Goal: Information Seeking & Learning: Check status

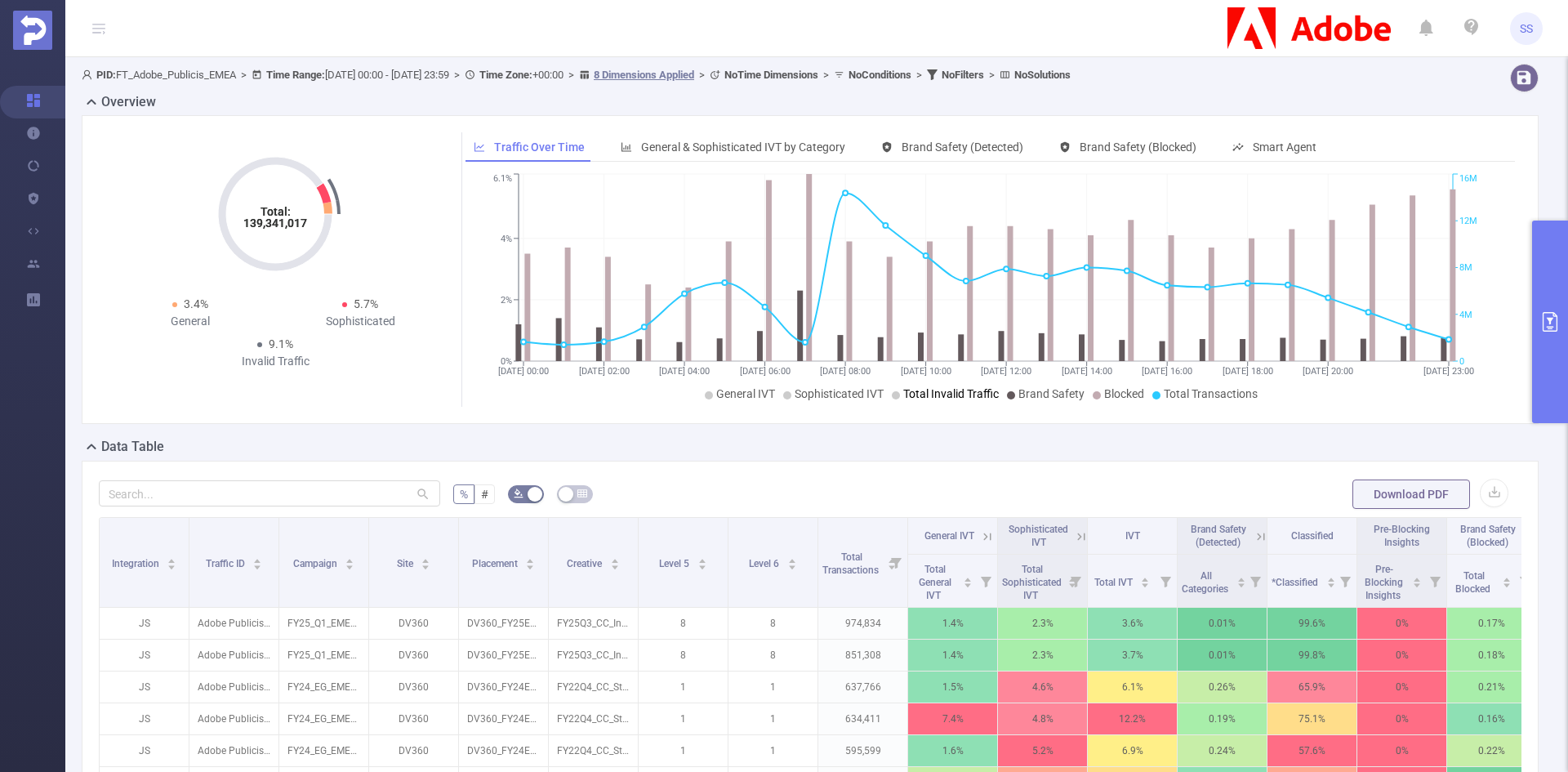
click at [1561, 307] on button "primary" at bounding box center [1550, 322] width 36 height 203
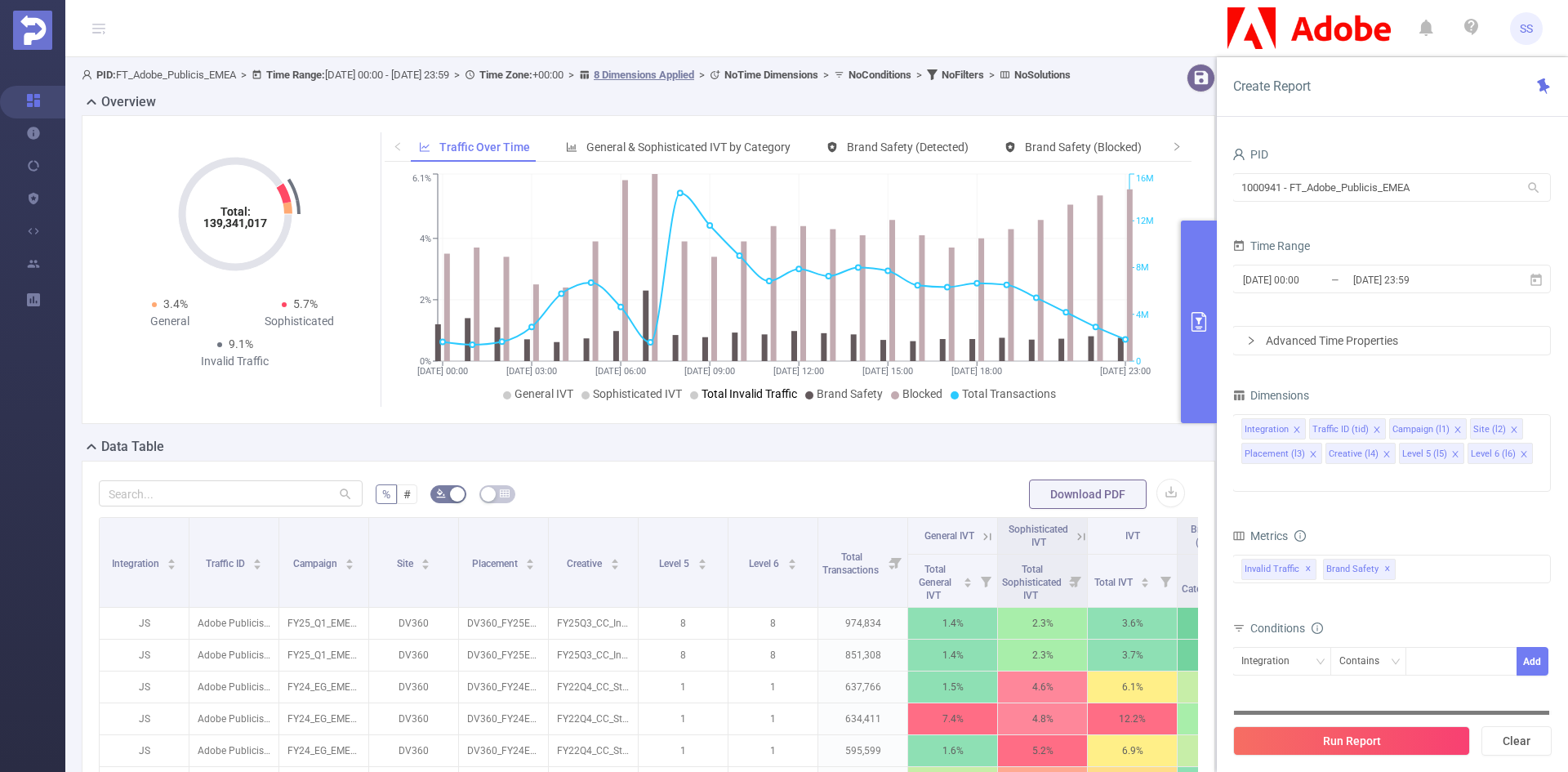
click at [1541, 711] on div at bounding box center [1392, 713] width 315 height 4
click at [1543, 741] on button "Clear" at bounding box center [1516, 741] width 70 height 30
type input "[DATE] 08:00"
type input "[DATE] 08:59"
drag, startPoint x: 1454, startPoint y: 182, endPoint x: 1075, endPoint y: 155, distance: 380.0
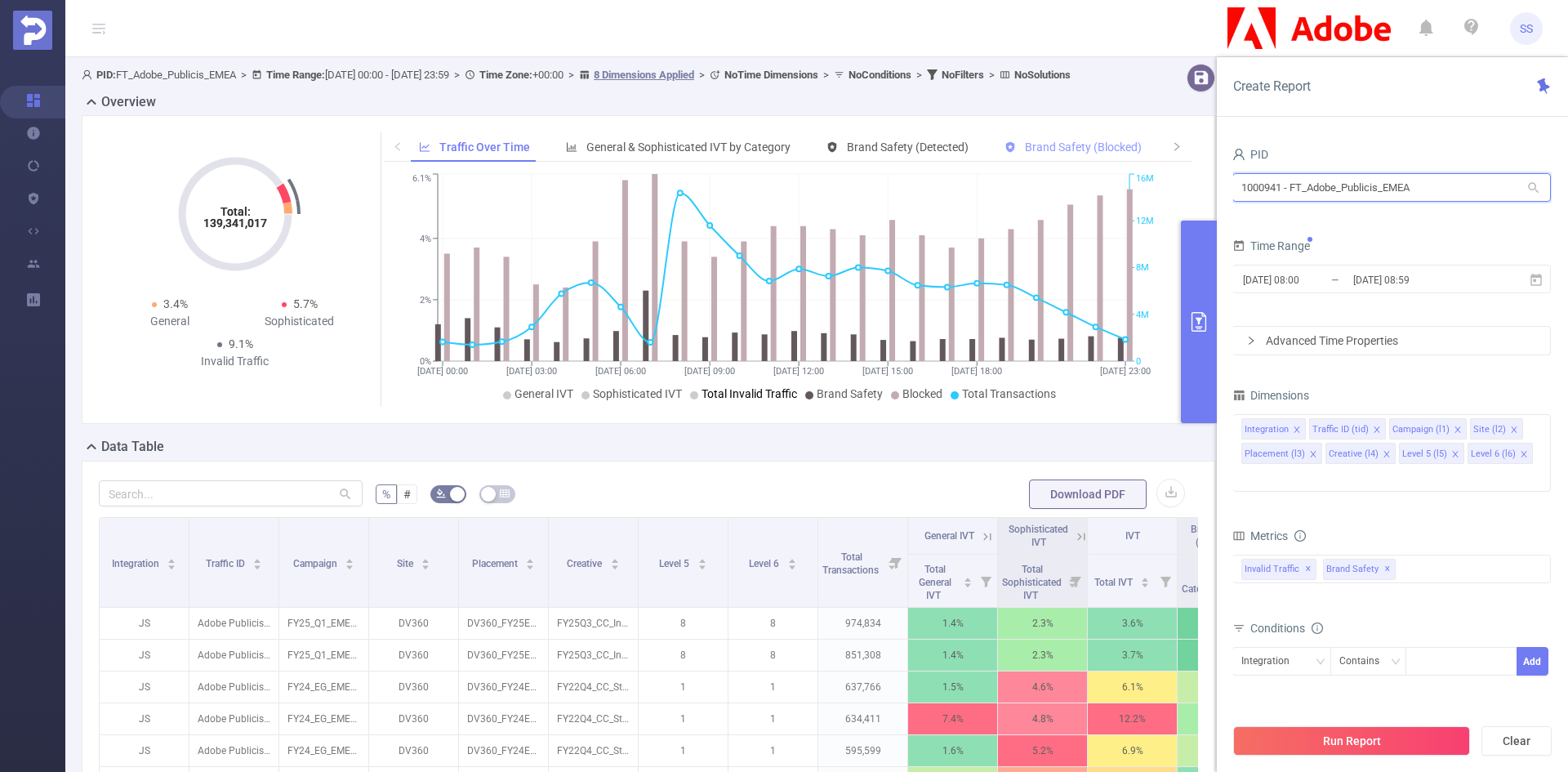
click at [1075, 155] on section "PID: FT_Adobe_Publicis_EMEA > Time Range: [DATE] 00:00 - [DATE] 23:59 > Time Zo…" at bounding box center [817, 588] width 1503 height 1063
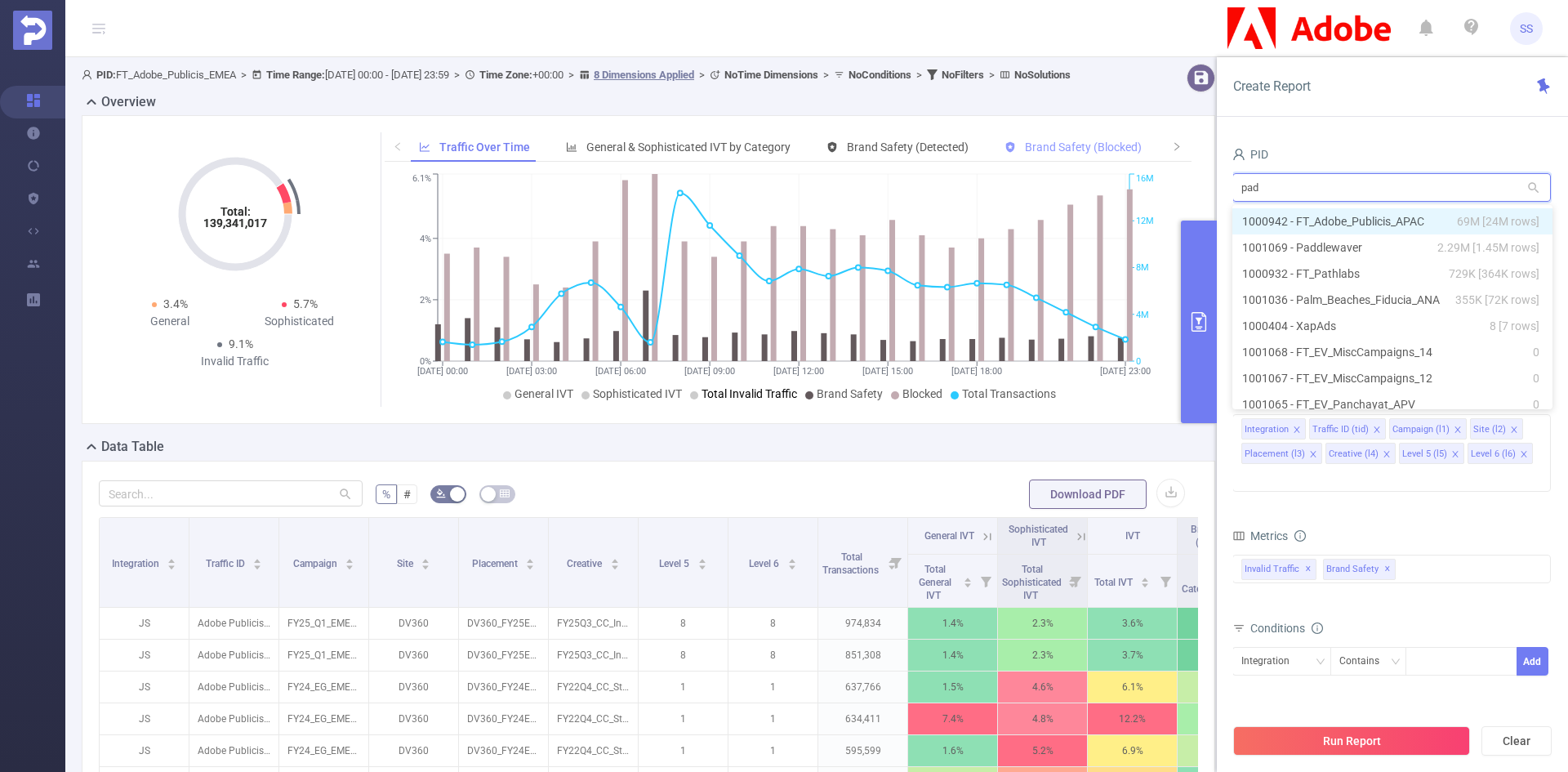
type input "padd"
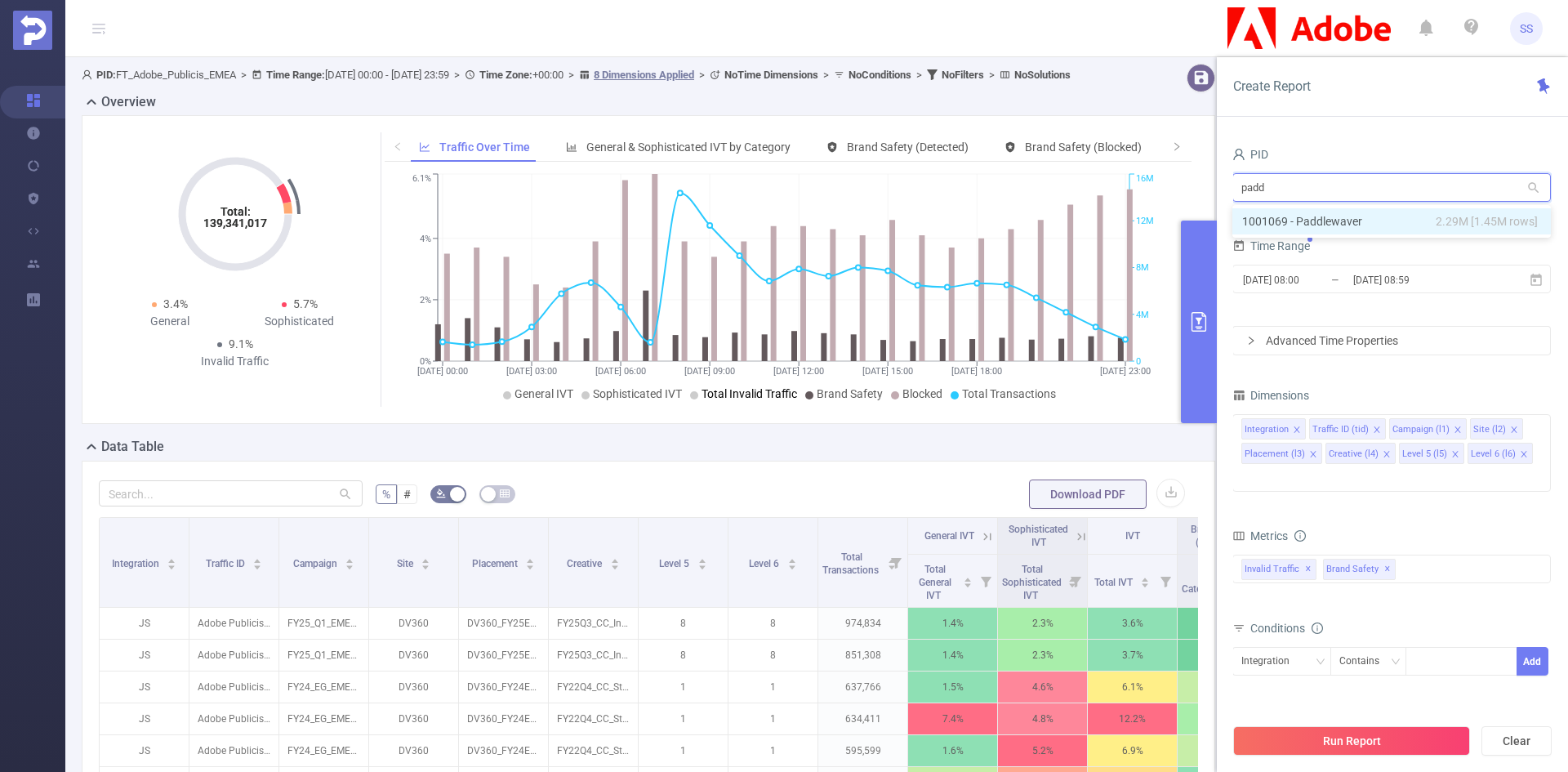
click at [1381, 217] on li "1001069 - Paddlewaver 2.29M [1.45M rows]" at bounding box center [1392, 221] width 319 height 26
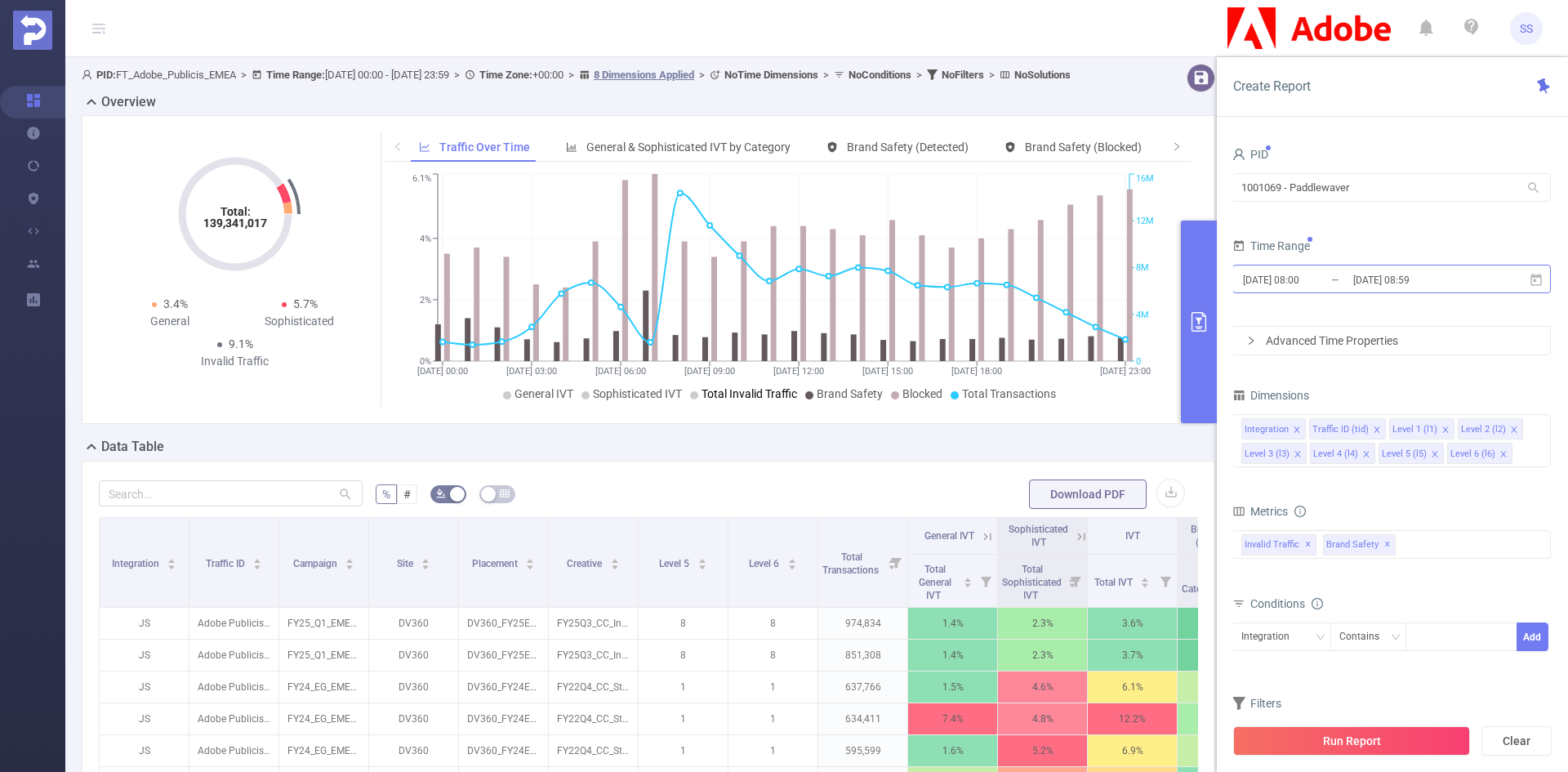
click at [1381, 275] on input "[DATE] 08:59" at bounding box center [1418, 280] width 132 height 22
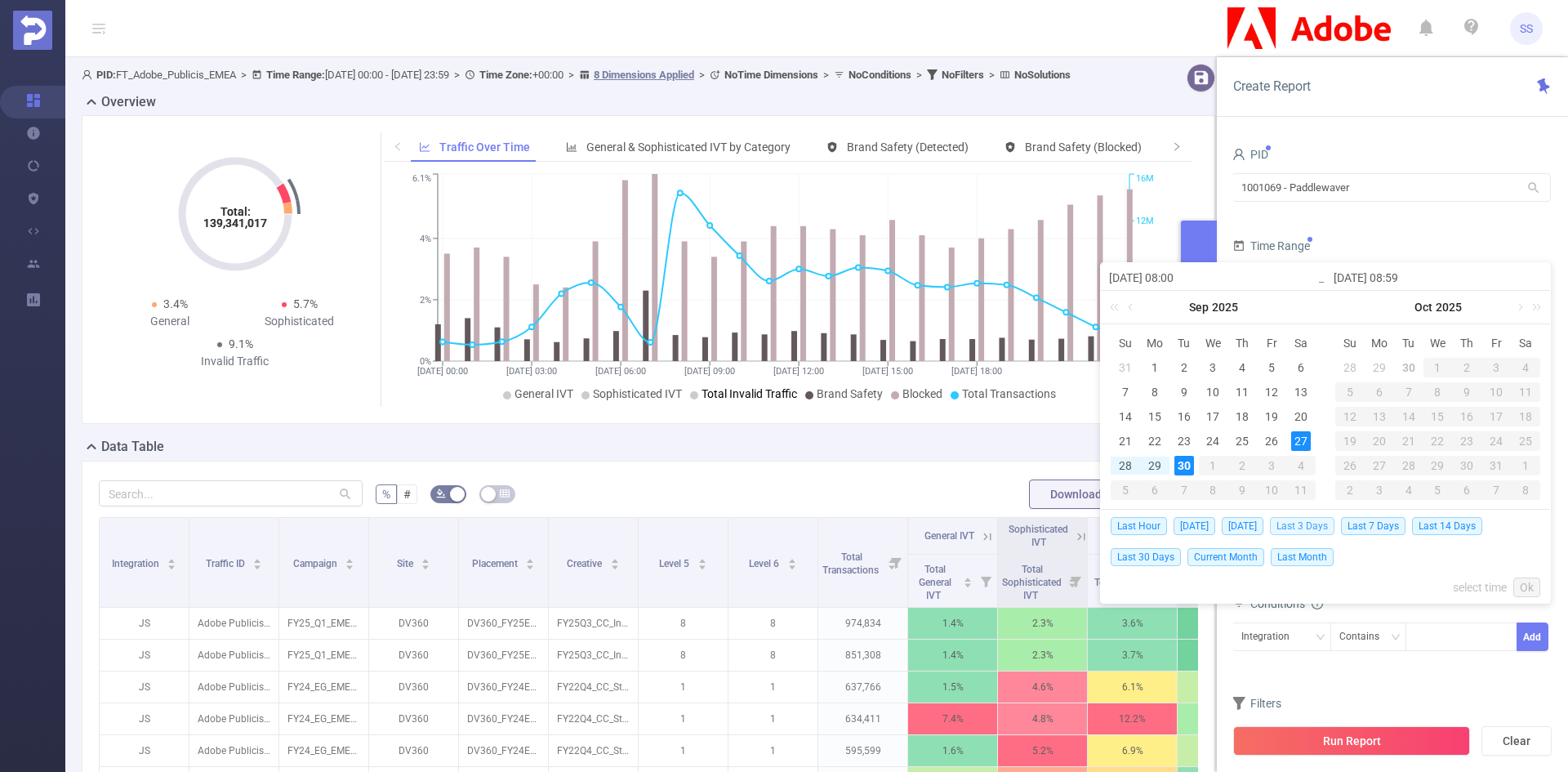
click at [1324, 526] on span "Last 3 Days" at bounding box center [1303, 526] width 64 height 18
type input "[DATE] 00:00"
type input "[DATE] 23:59"
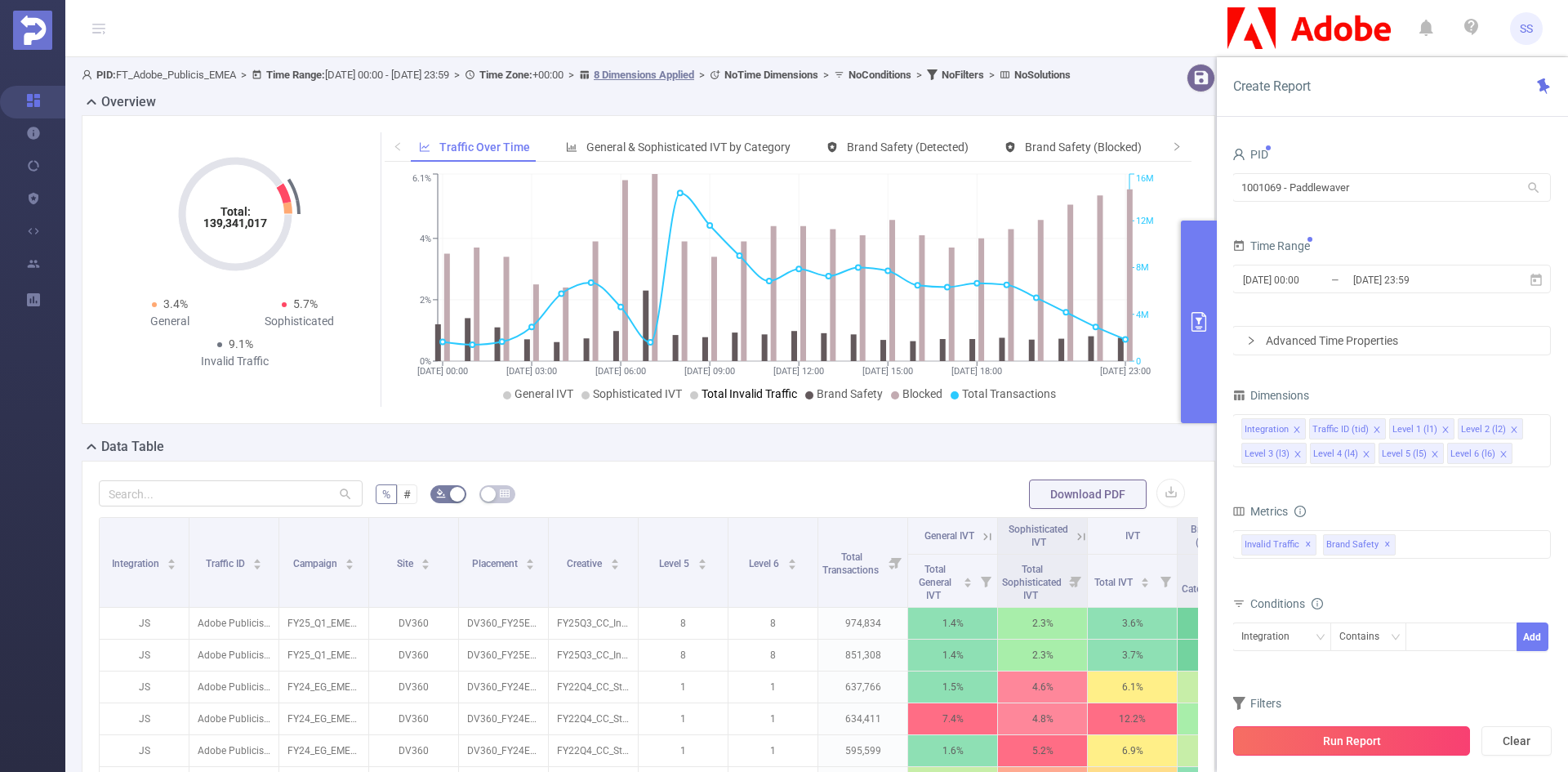
click at [1380, 742] on button "Run Report" at bounding box center [1351, 741] width 237 height 30
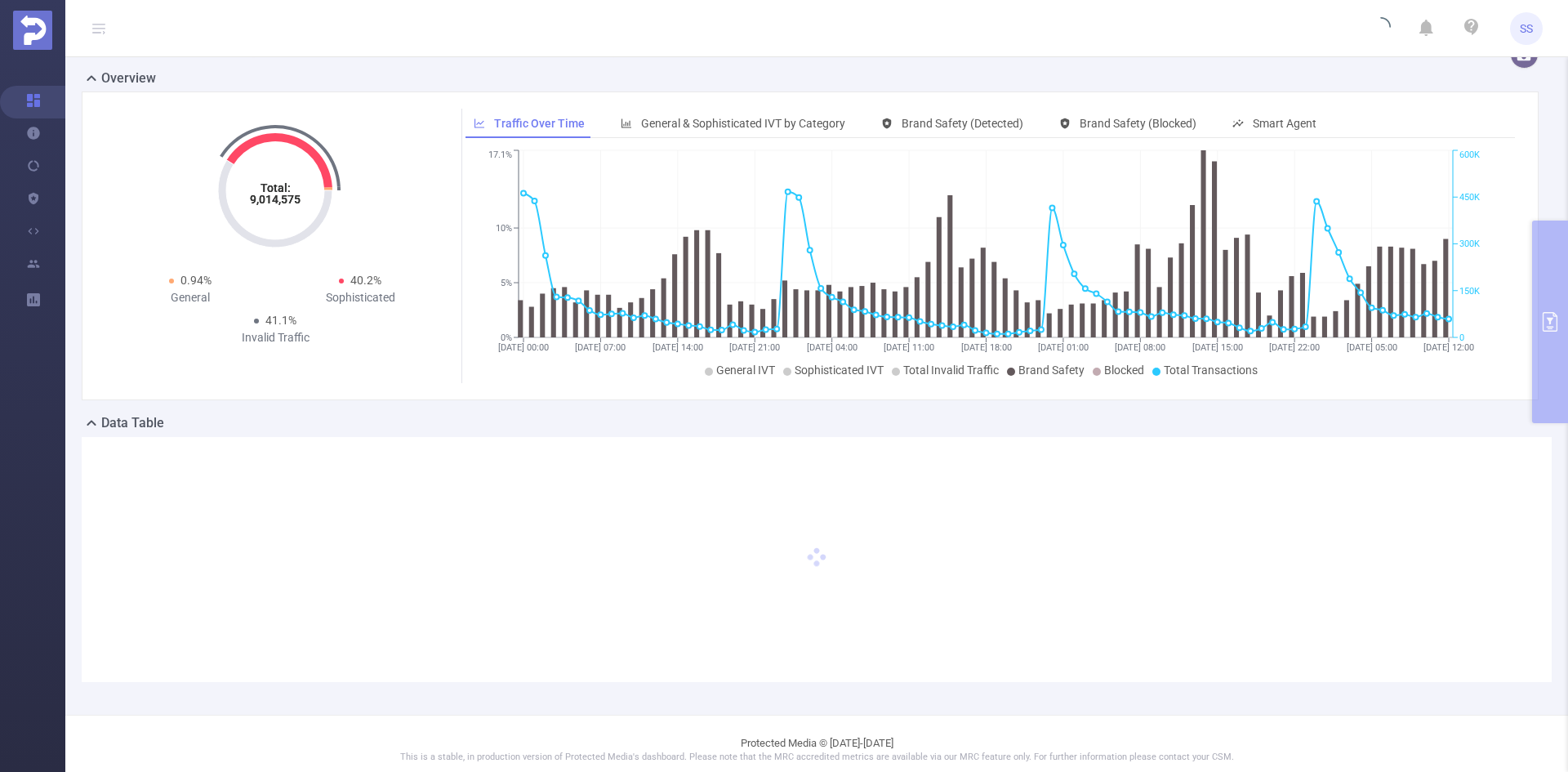
scroll to position [36, 0]
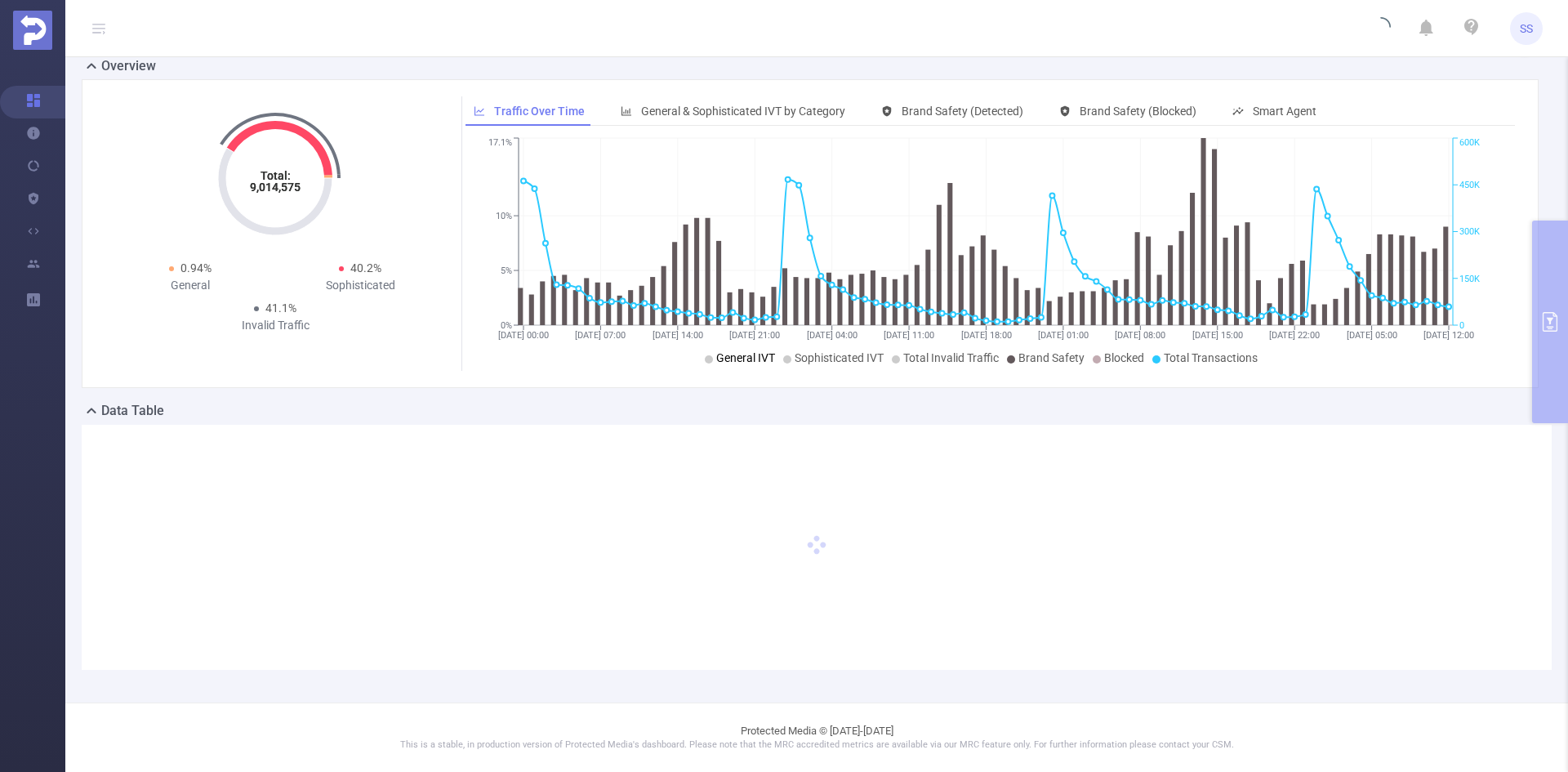
drag, startPoint x: 749, startPoint y: 368, endPoint x: 779, endPoint y: 355, distance: 32.7
click at [741, 355] on span "General IVT" at bounding box center [745, 357] width 59 height 13
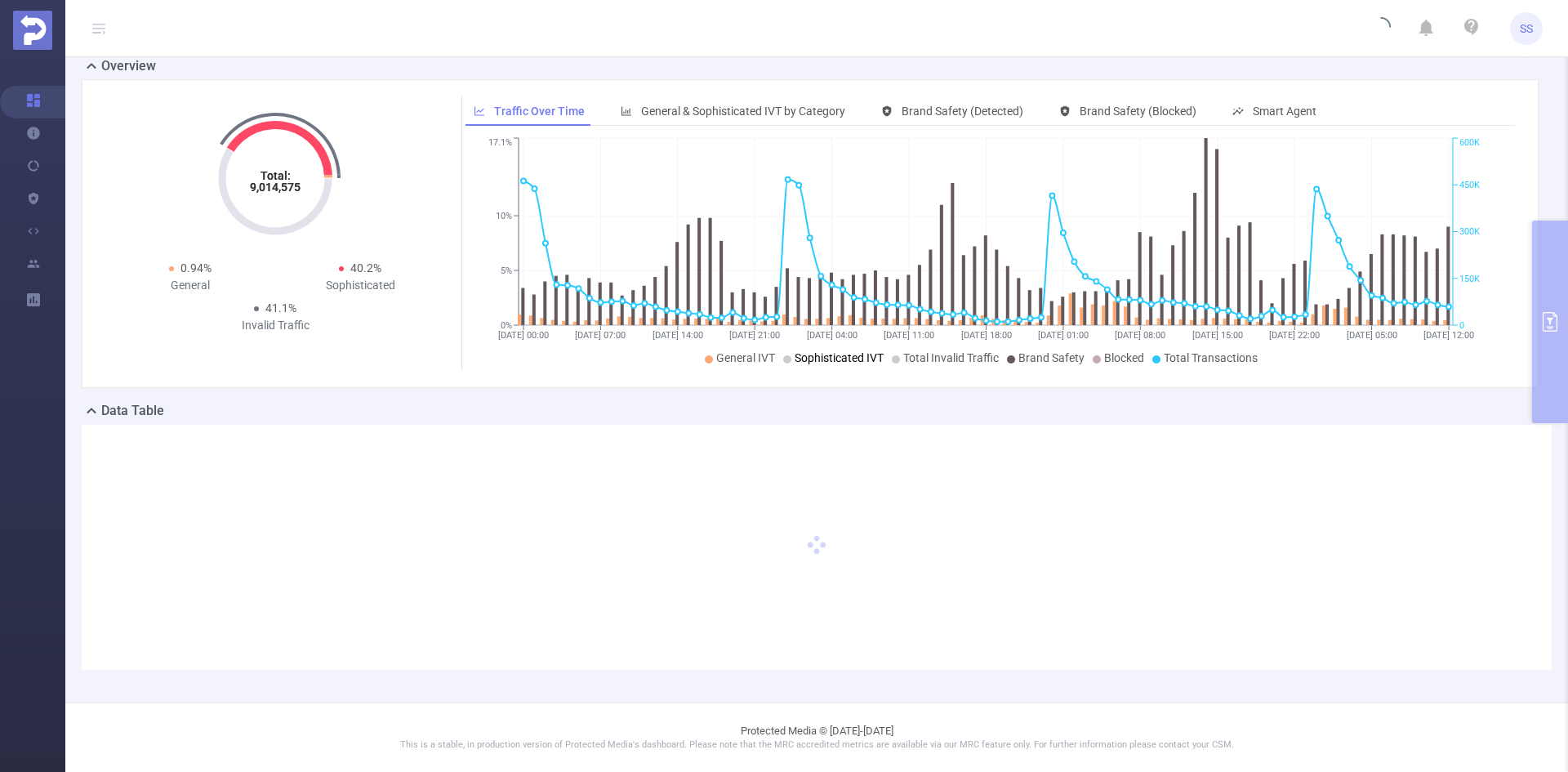
click at [823, 355] on span "Sophisticated IVT" at bounding box center [839, 357] width 89 height 13
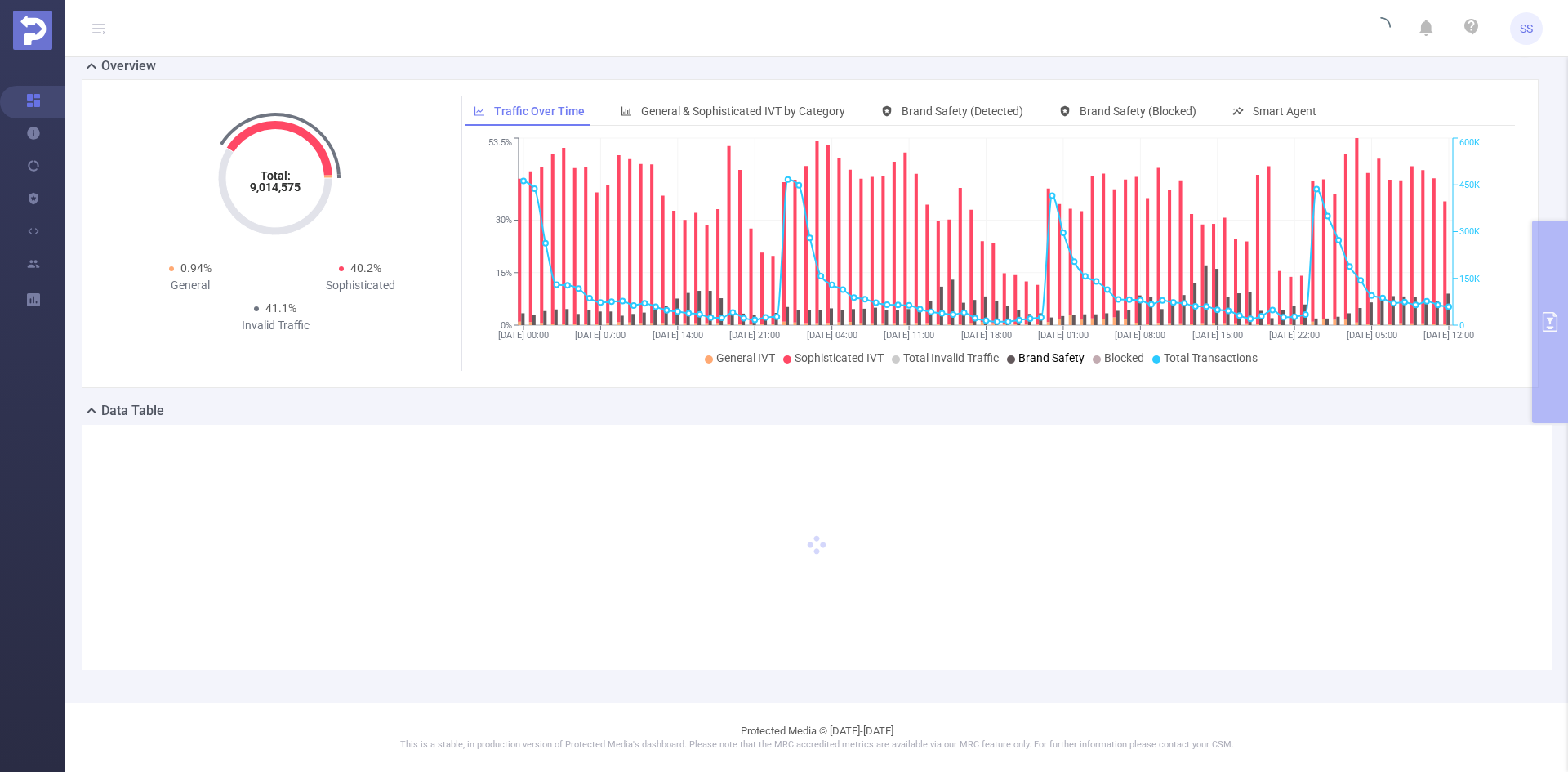
click at [1018, 356] on span "Brand Safety" at bounding box center [1052, 357] width 66 height 13
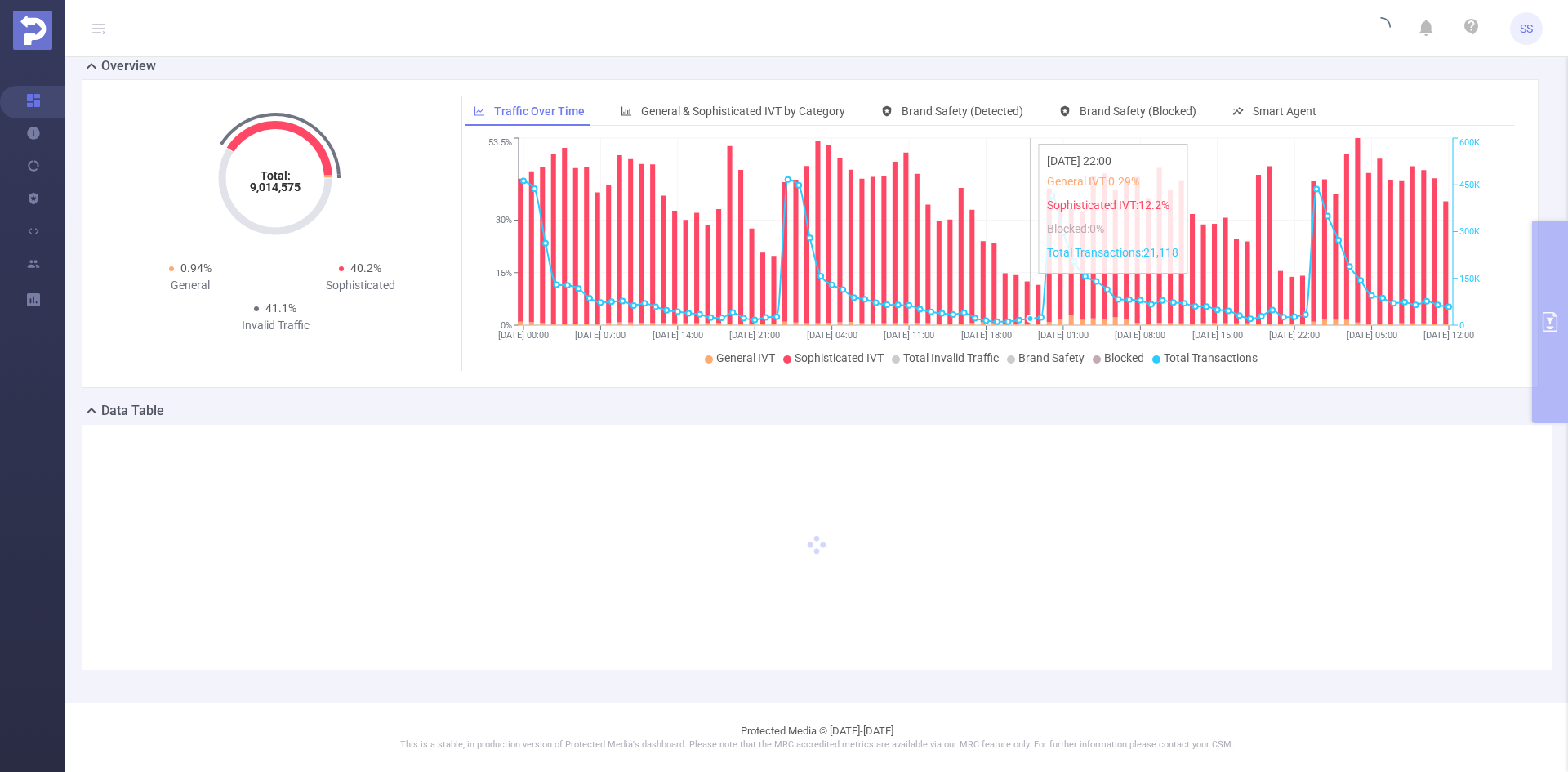
scroll to position [0, 0]
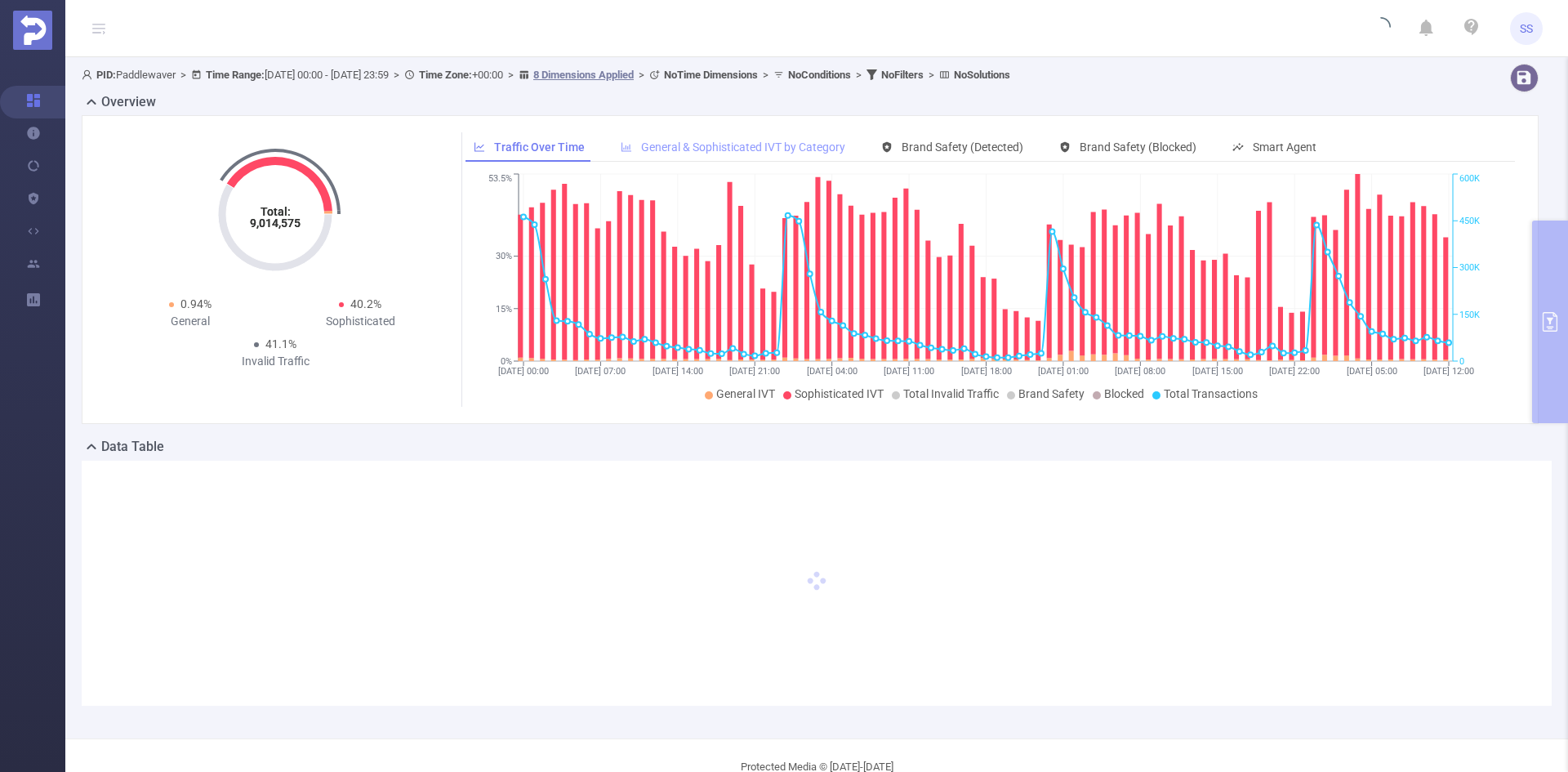
click at [688, 134] on div "General & Sophisticated IVT by Category" at bounding box center [733, 148] width 241 height 31
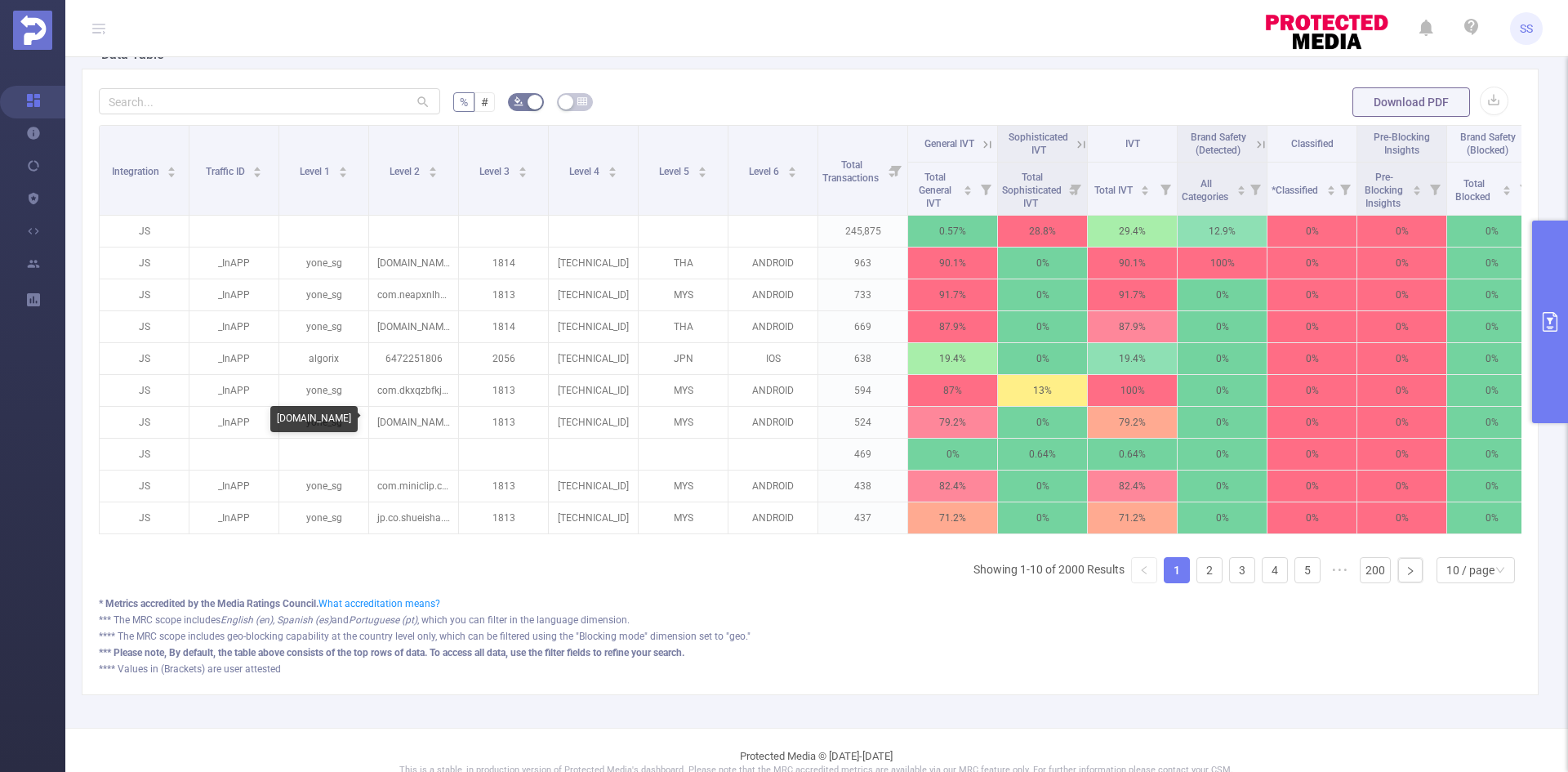
scroll to position [409, 0]
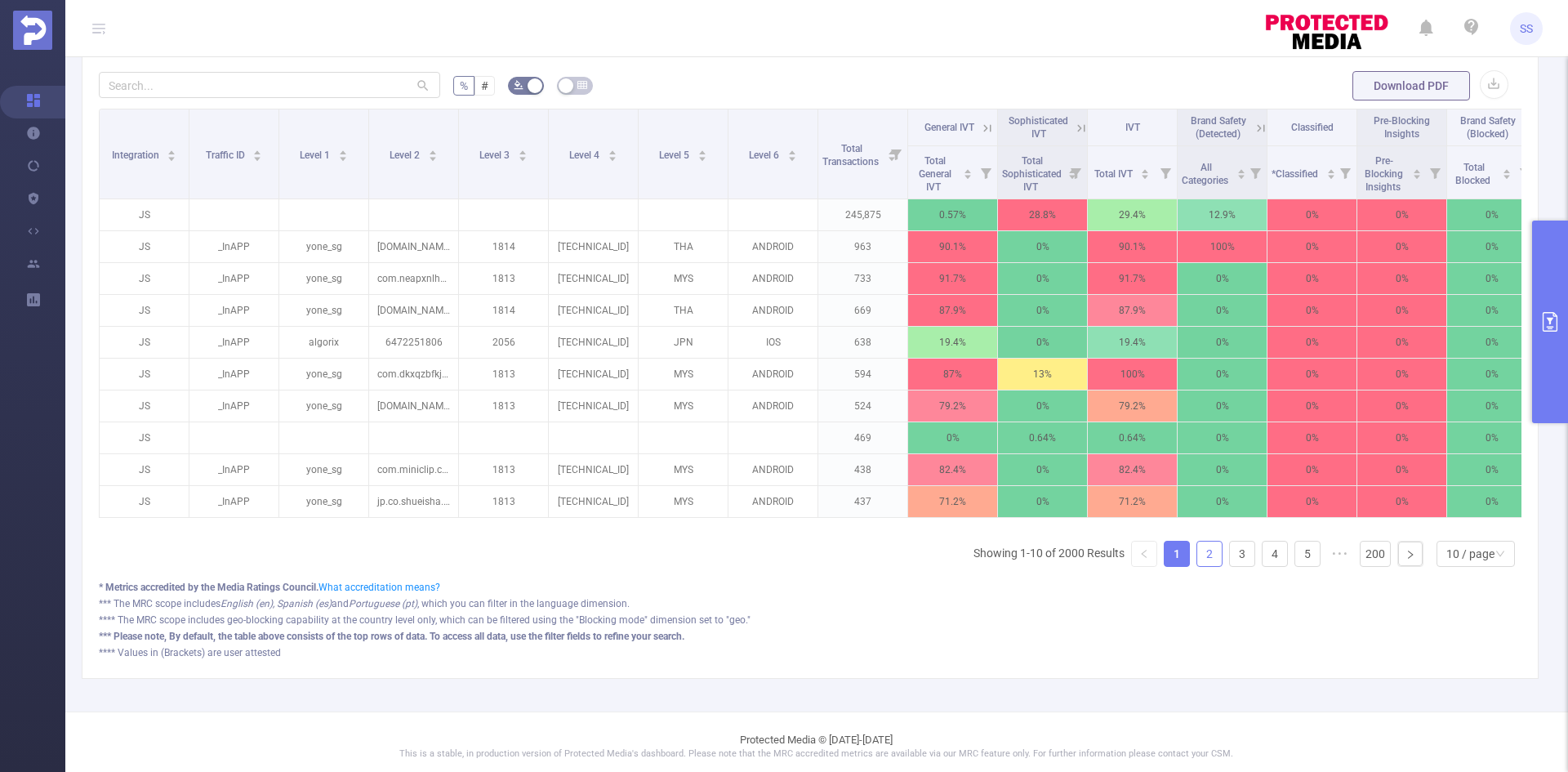
click at [1203, 566] on link "2" at bounding box center [1209, 554] width 25 height 25
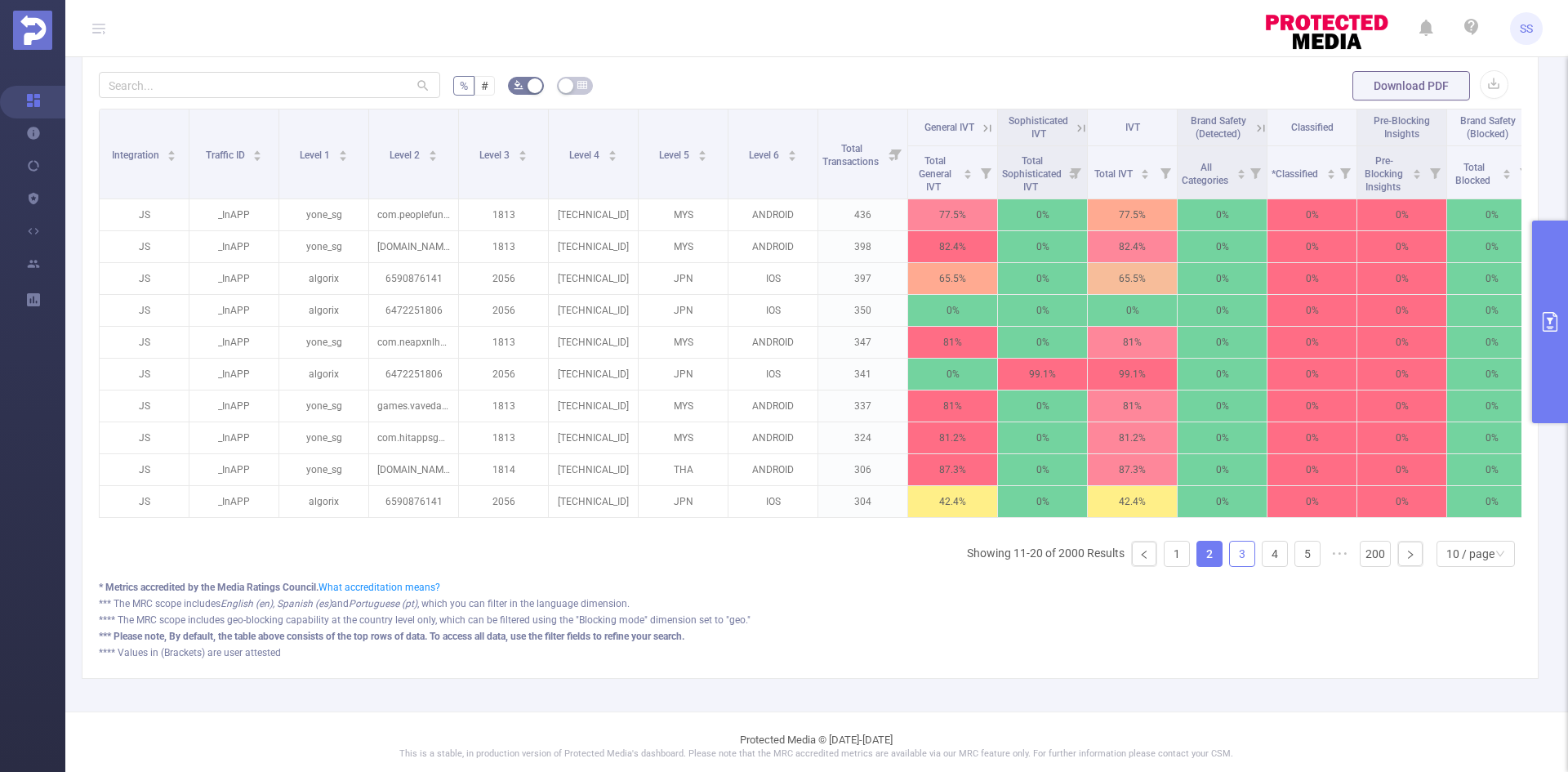
click at [1236, 566] on link "3" at bounding box center [1242, 554] width 25 height 25
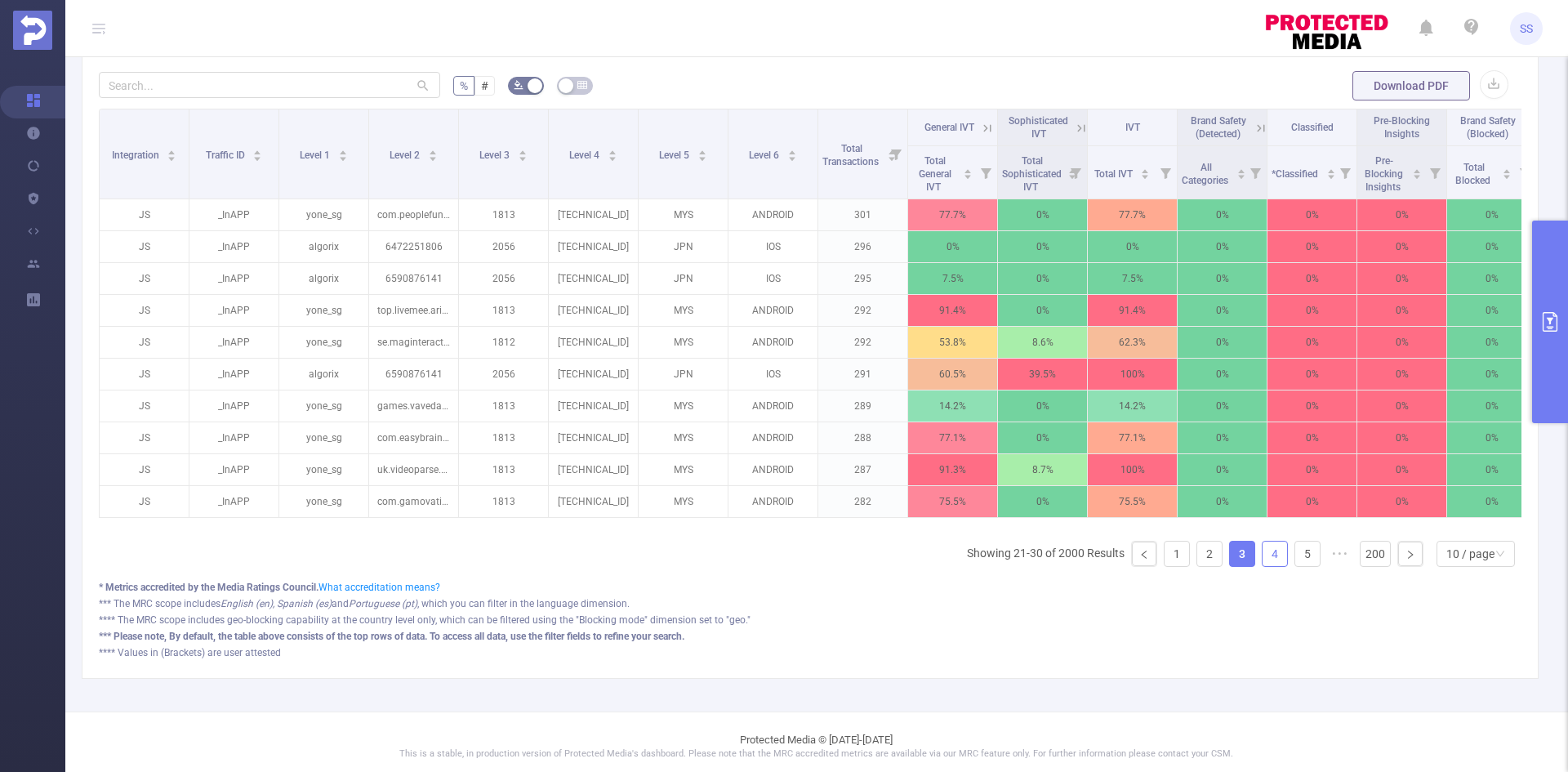
click at [1264, 566] on link "4" at bounding box center [1275, 554] width 25 height 25
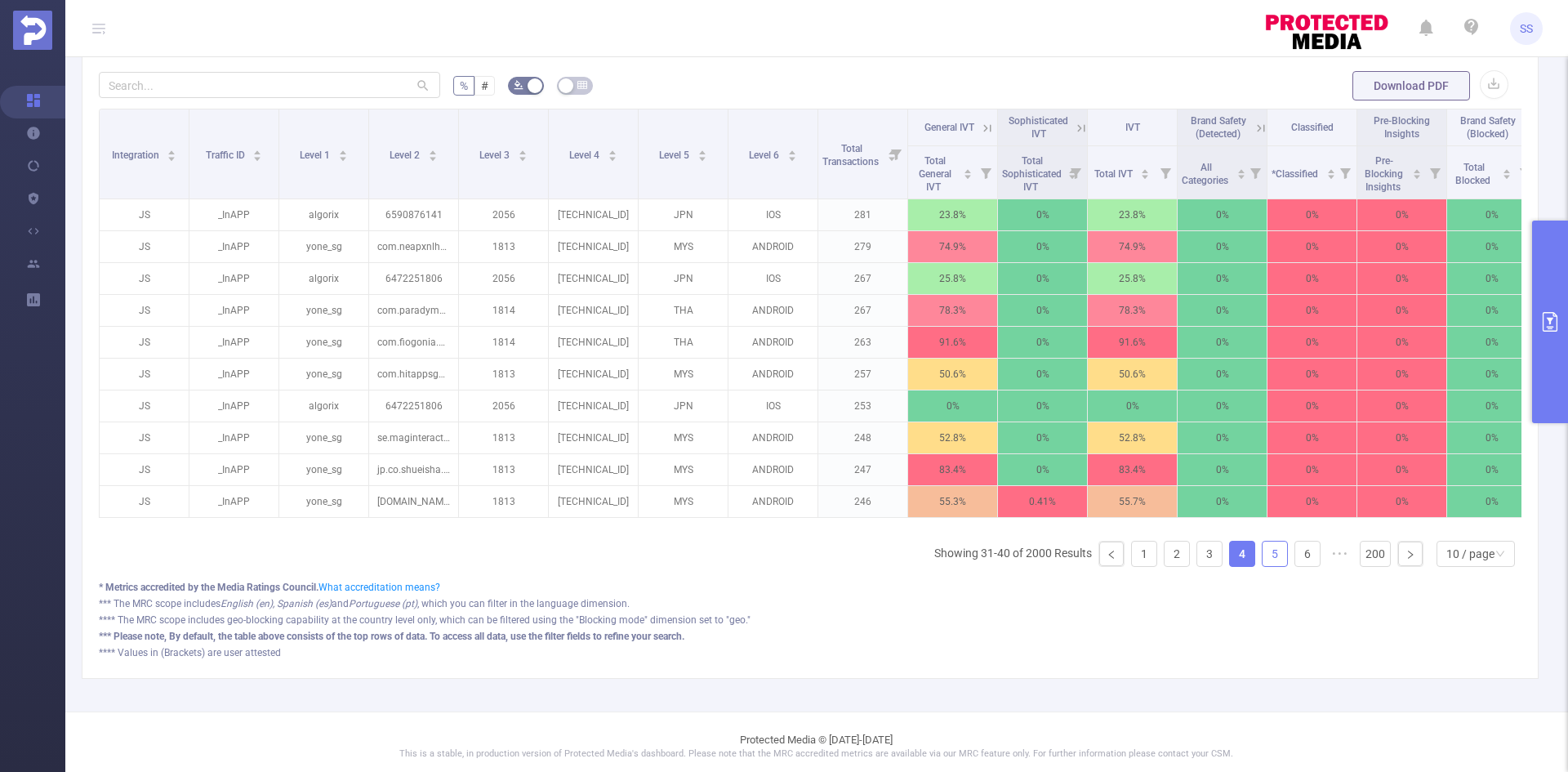
click at [1269, 565] on link "5" at bounding box center [1275, 554] width 25 height 25
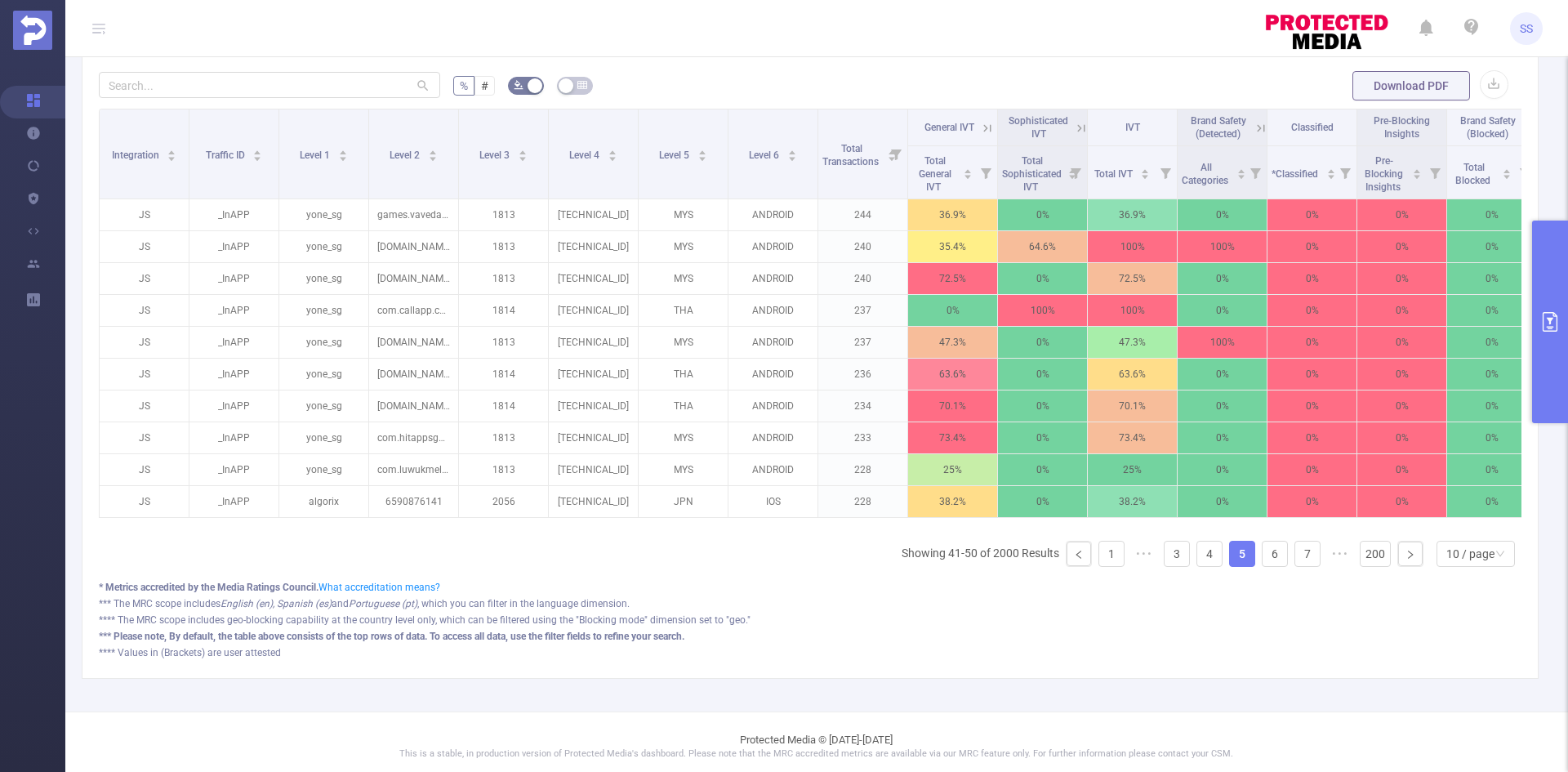
click at [1281, 565] on ul "Showing 41-50 of 2000 Results 1 ••• 3 4 5 6 7 ••• 200 10 / page" at bounding box center [1211, 554] width 620 height 26
click at [1102, 566] on link "1" at bounding box center [1111, 554] width 25 height 25
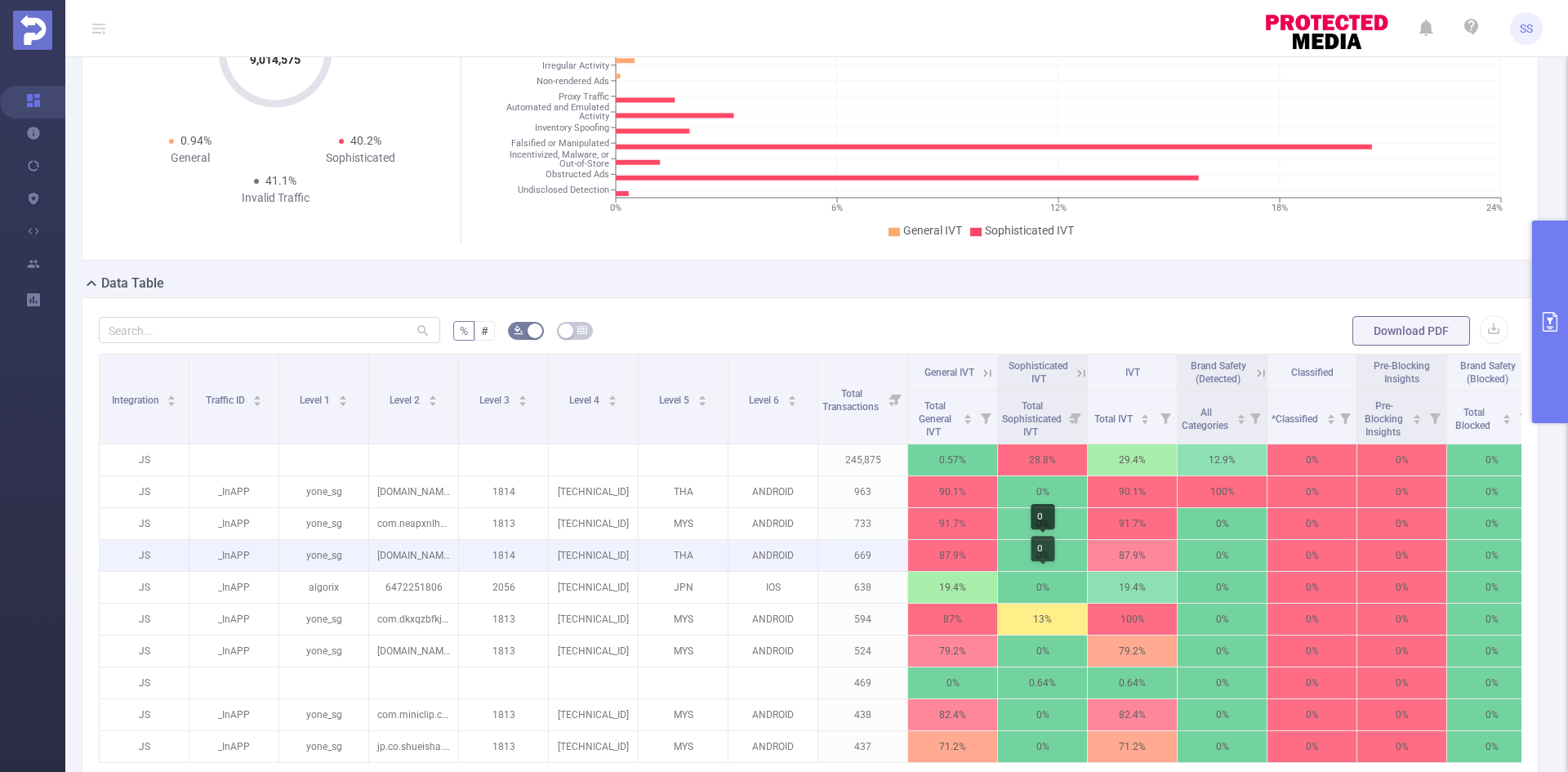
scroll to position [0, 0]
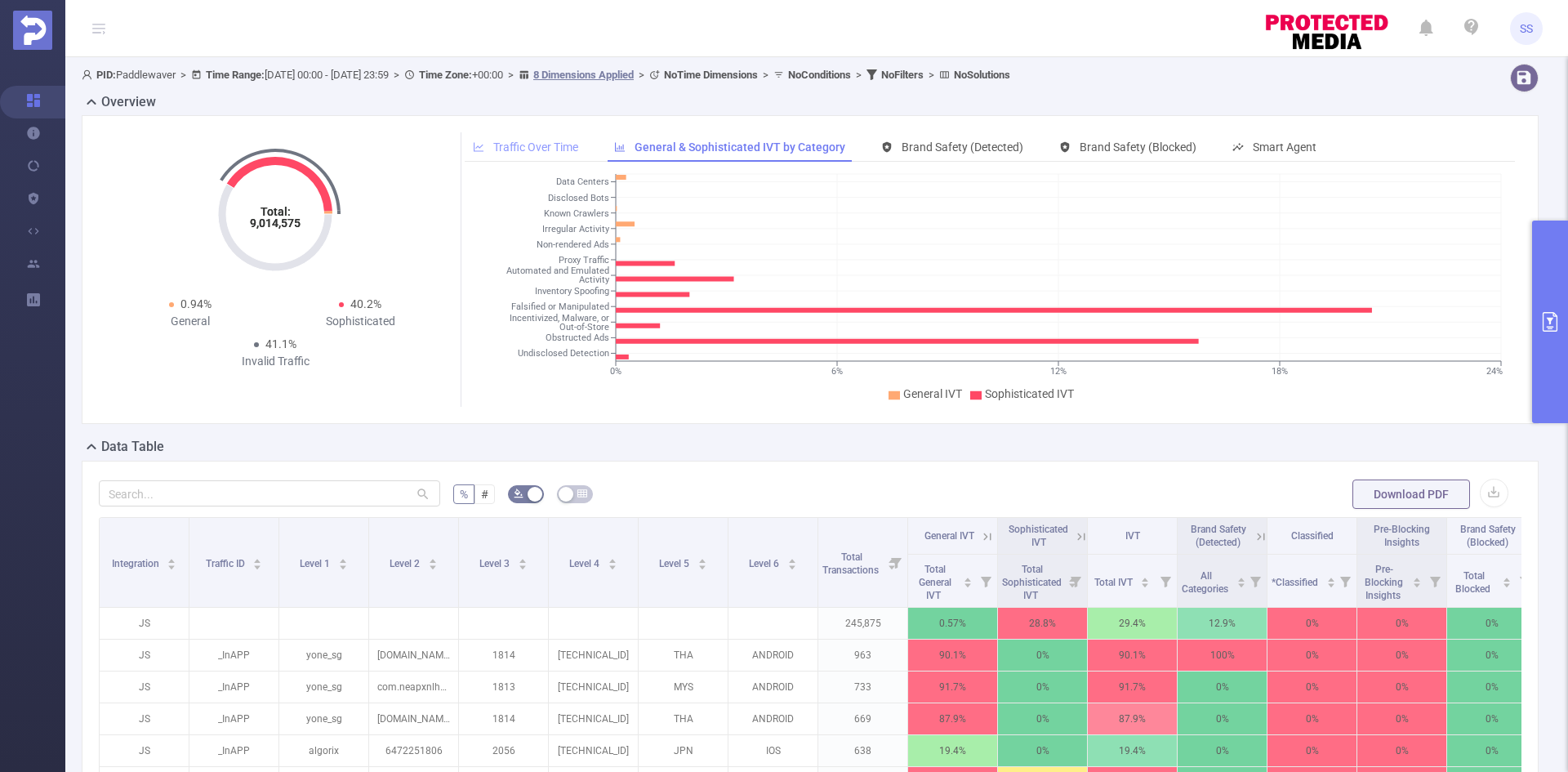
click at [531, 143] on span "Traffic Over Time" at bounding box center [536, 147] width 85 height 13
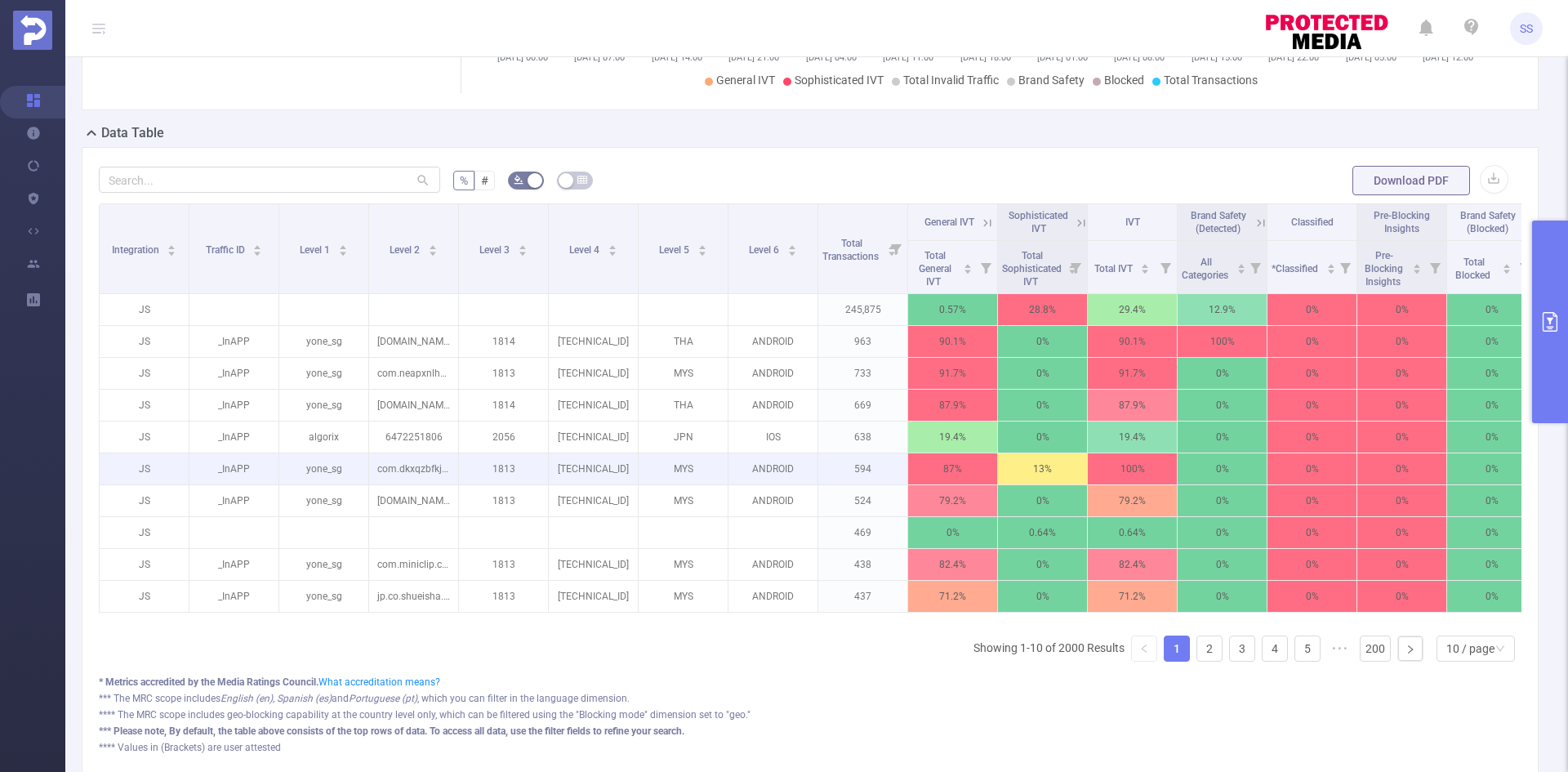
scroll to position [327, 0]
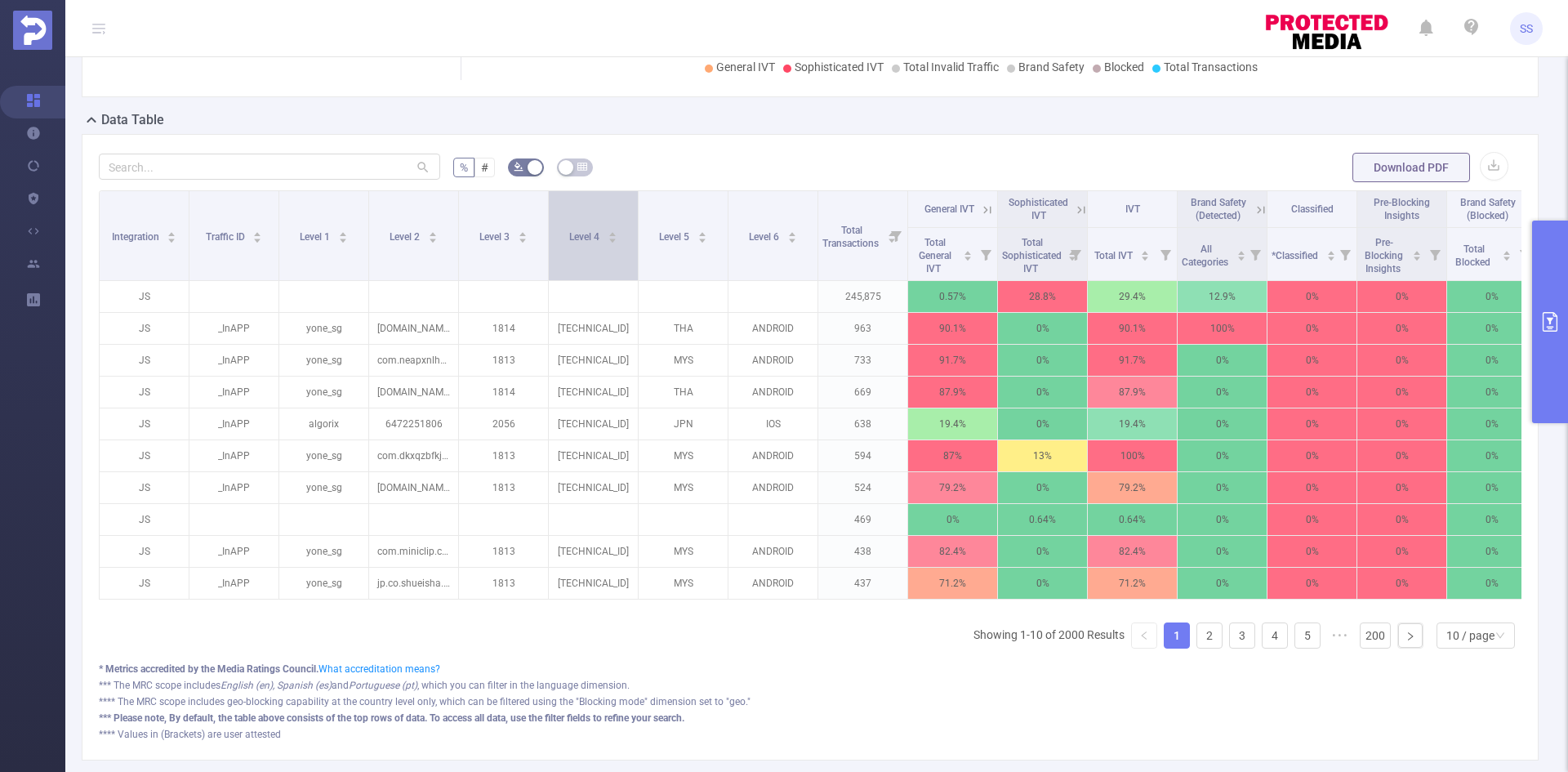
click at [617, 243] on div "Level 4" at bounding box center [593, 235] width 48 height 16
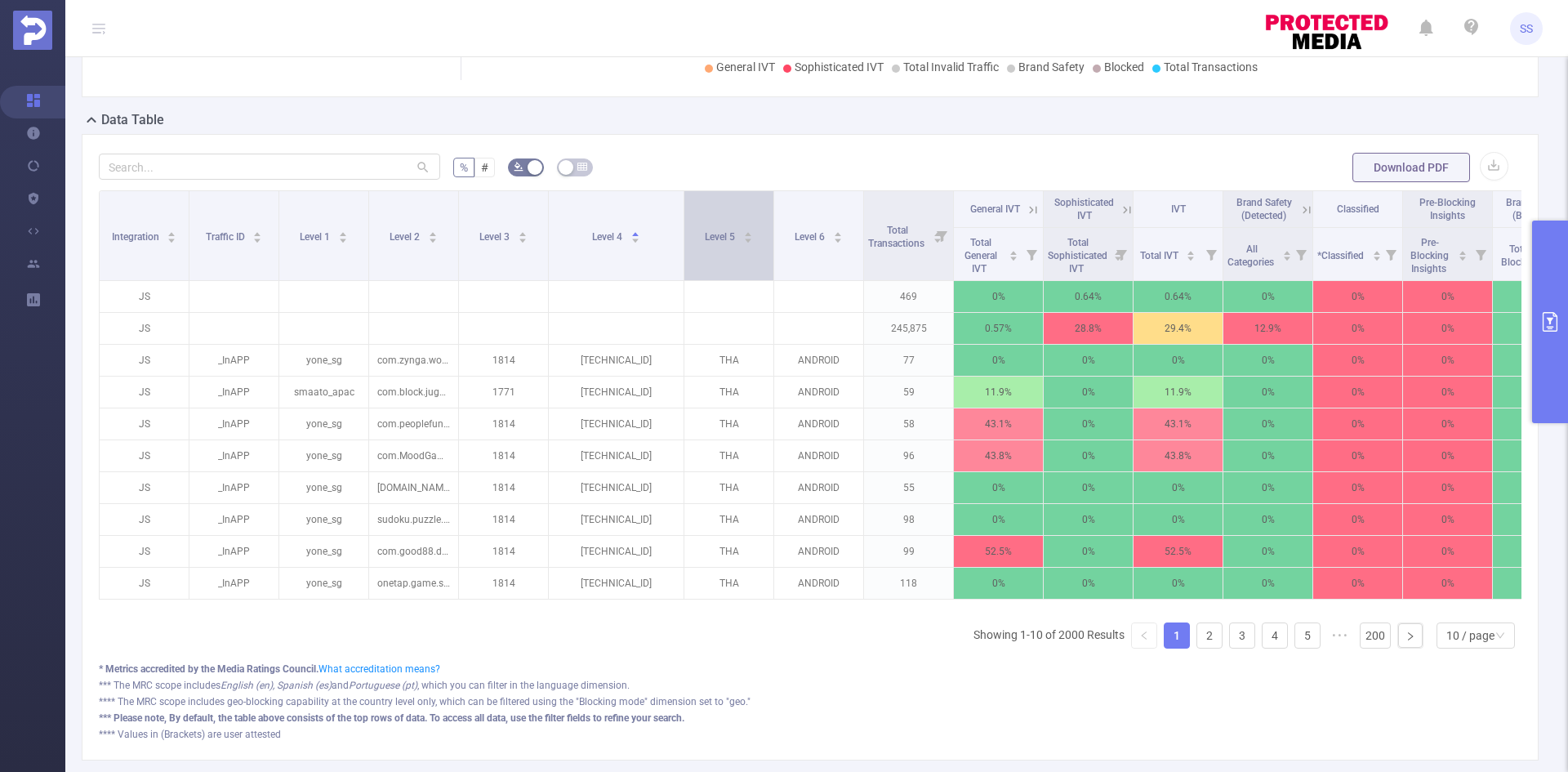
drag, startPoint x: 638, startPoint y: 268, endPoint x: 687, endPoint y: 275, distance: 49.5
click at [687, 275] on span at bounding box center [684, 235] width 8 height 89
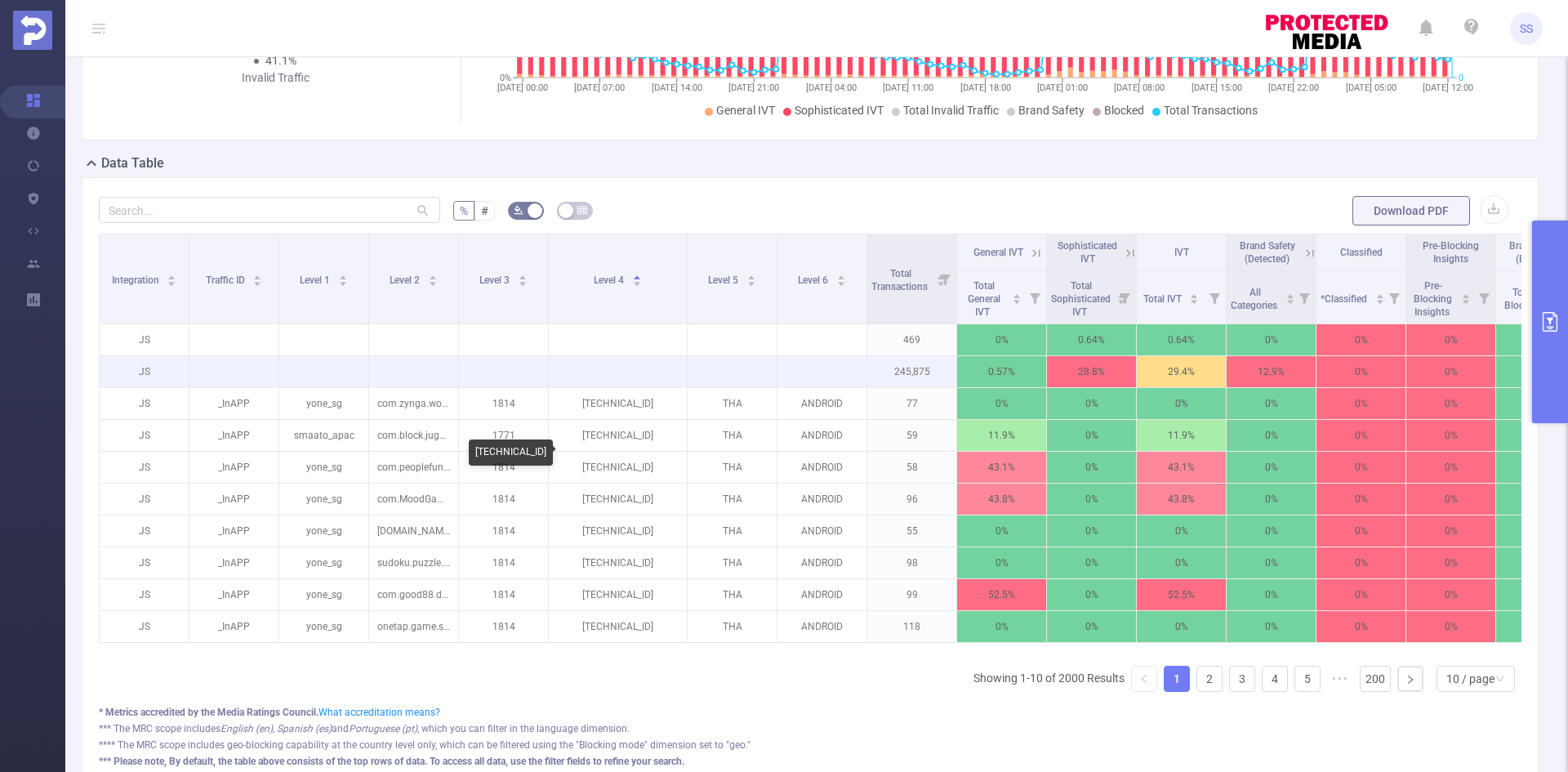
scroll to position [266, 0]
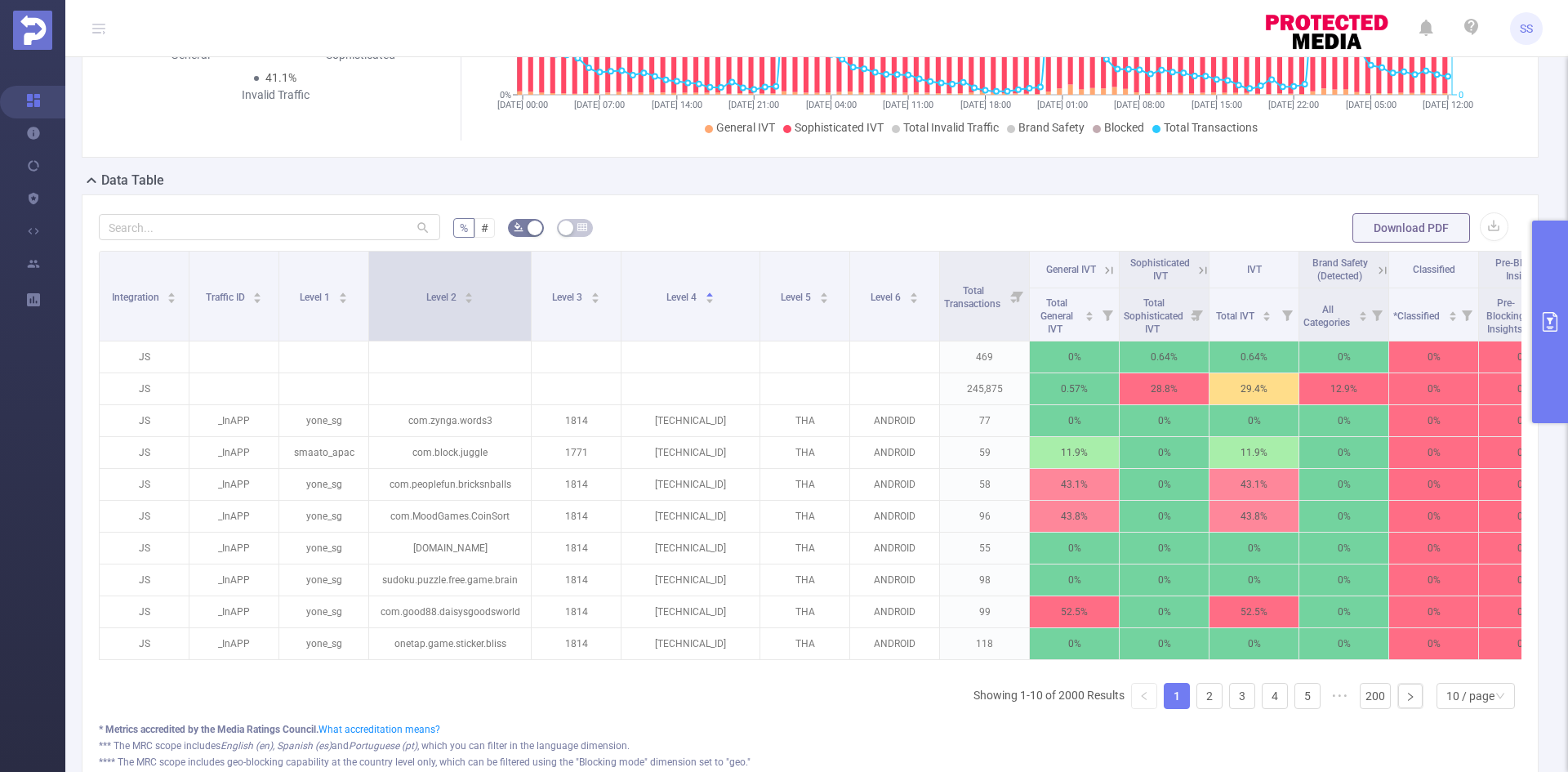
drag, startPoint x: 455, startPoint y: 320, endPoint x: 528, endPoint y: 331, distance: 73.8
click at [528, 331] on span at bounding box center [531, 296] width 8 height 89
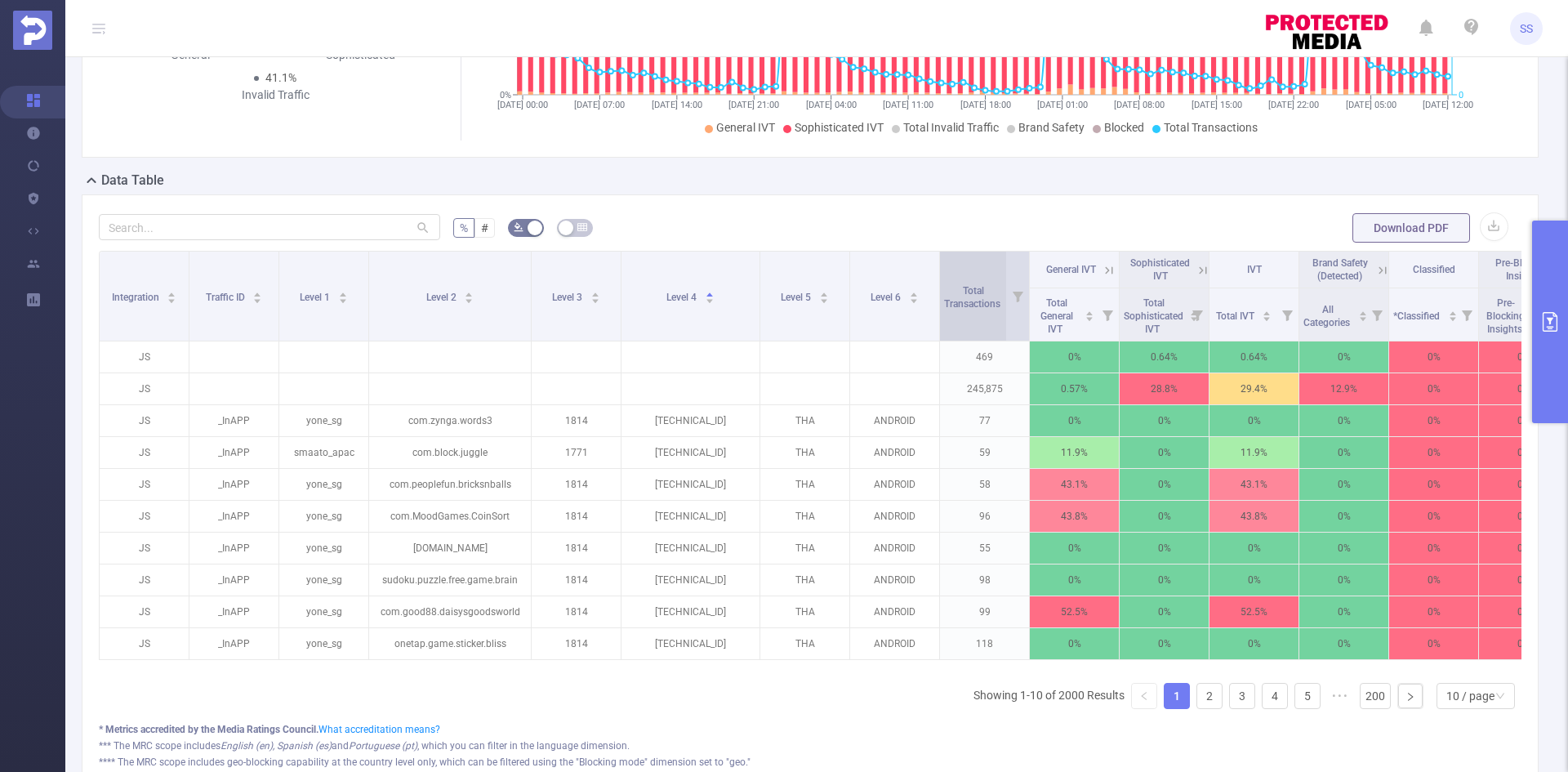
click at [977, 300] on span "Total Transactions" at bounding box center [973, 297] width 59 height 25
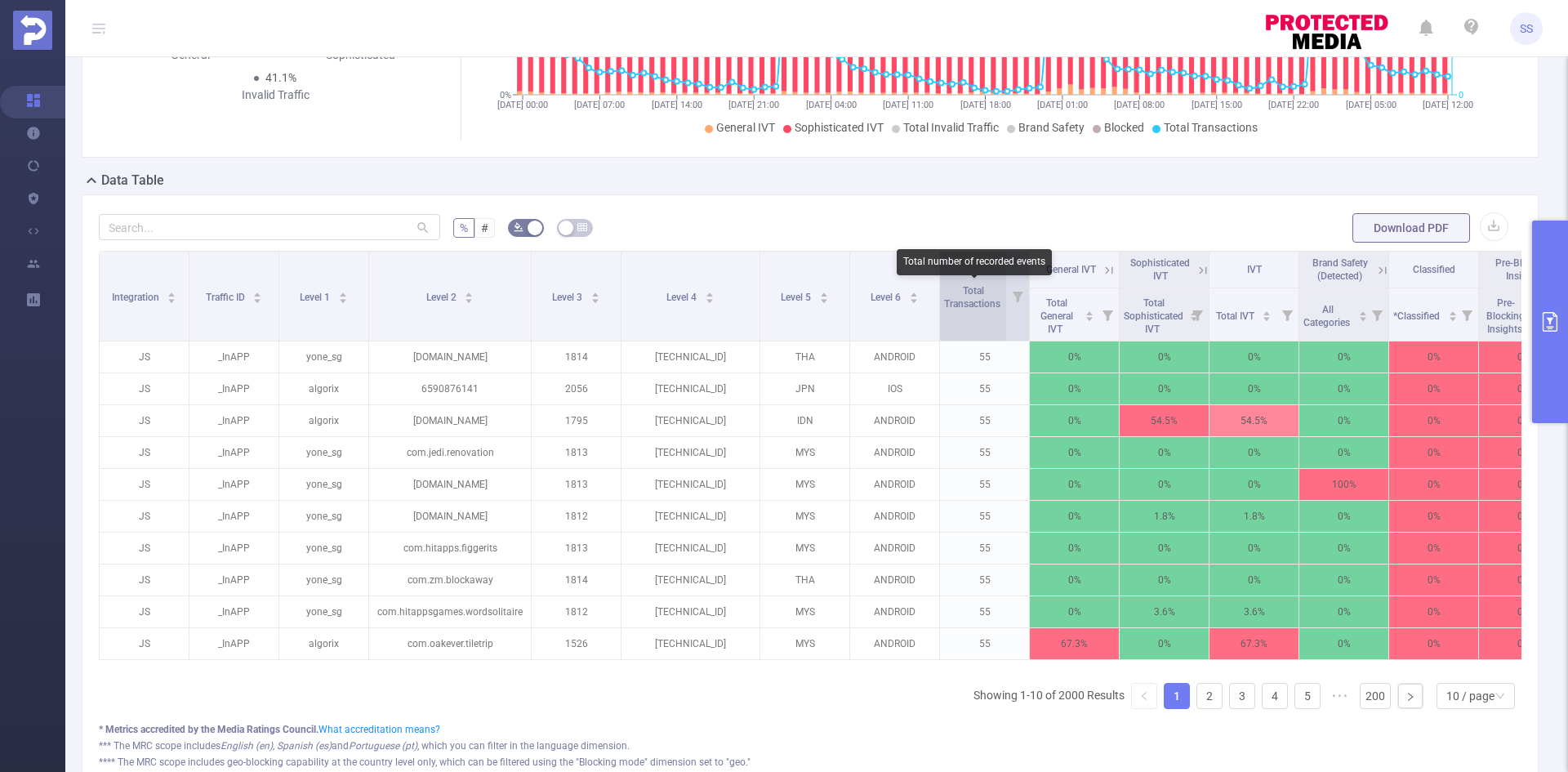
click at [977, 300] on span "Total Transactions" at bounding box center [973, 297] width 59 height 25
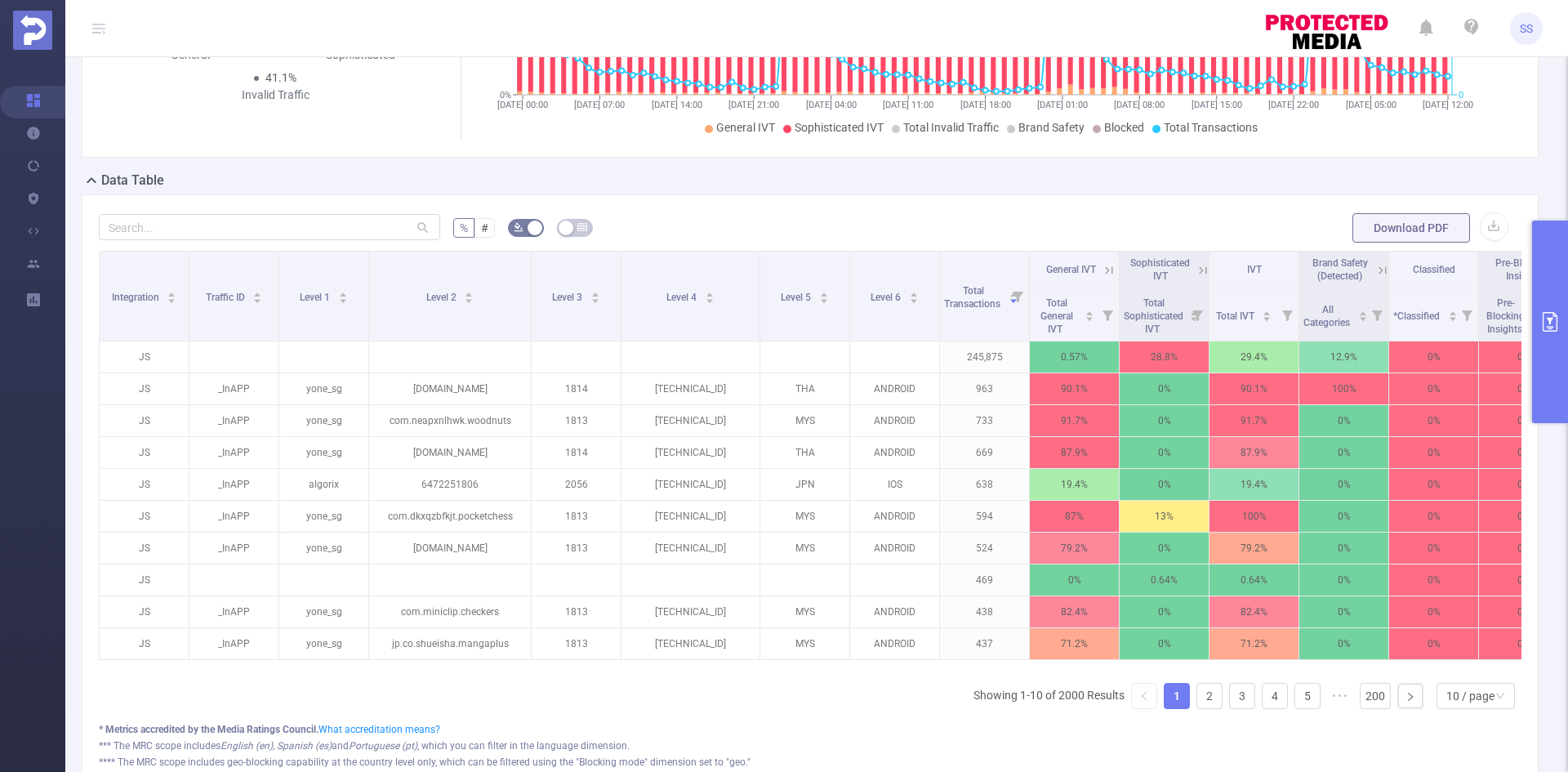
click at [1112, 273] on icon at bounding box center [1108, 270] width 14 height 14
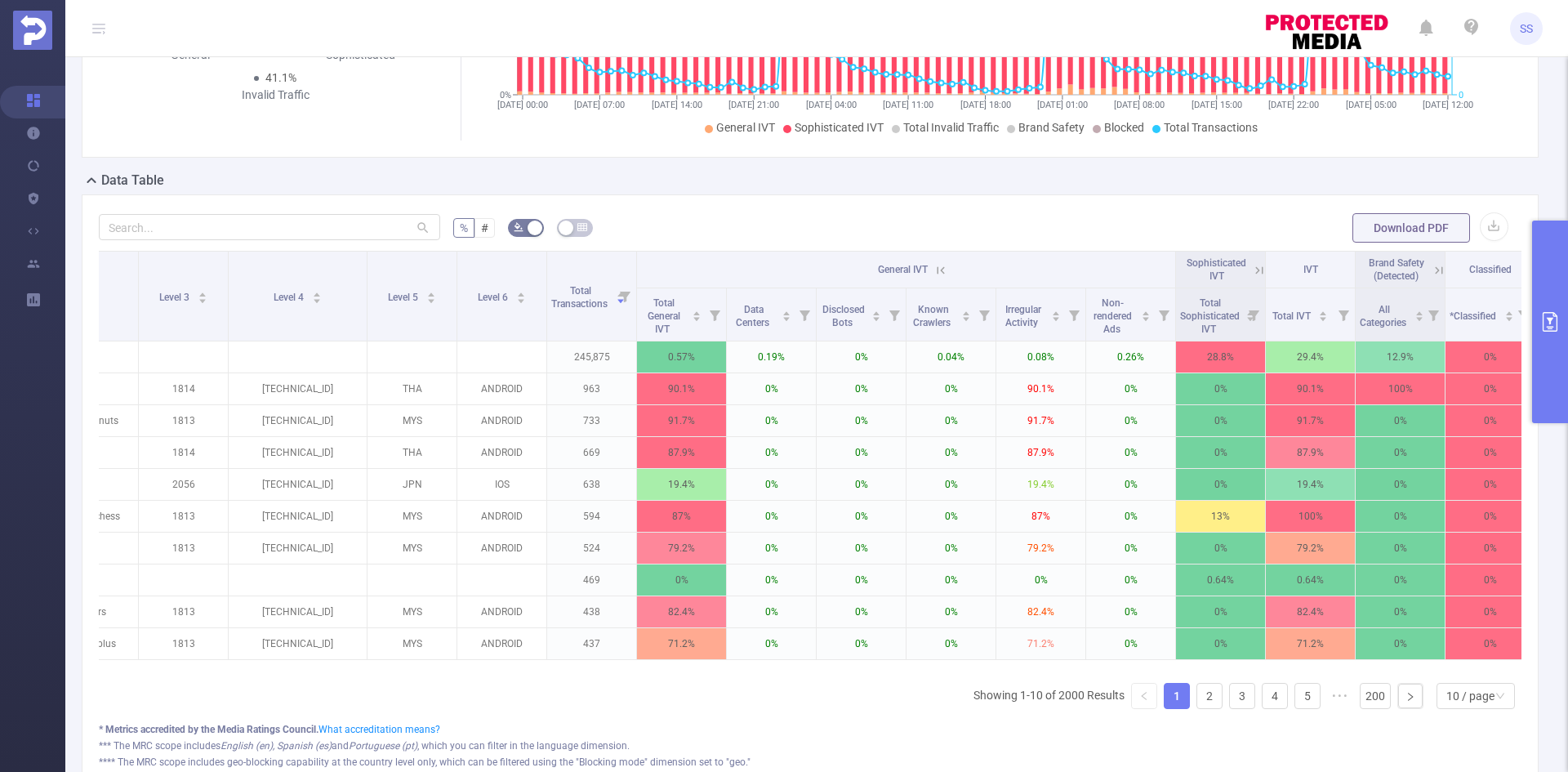
scroll to position [0, 494]
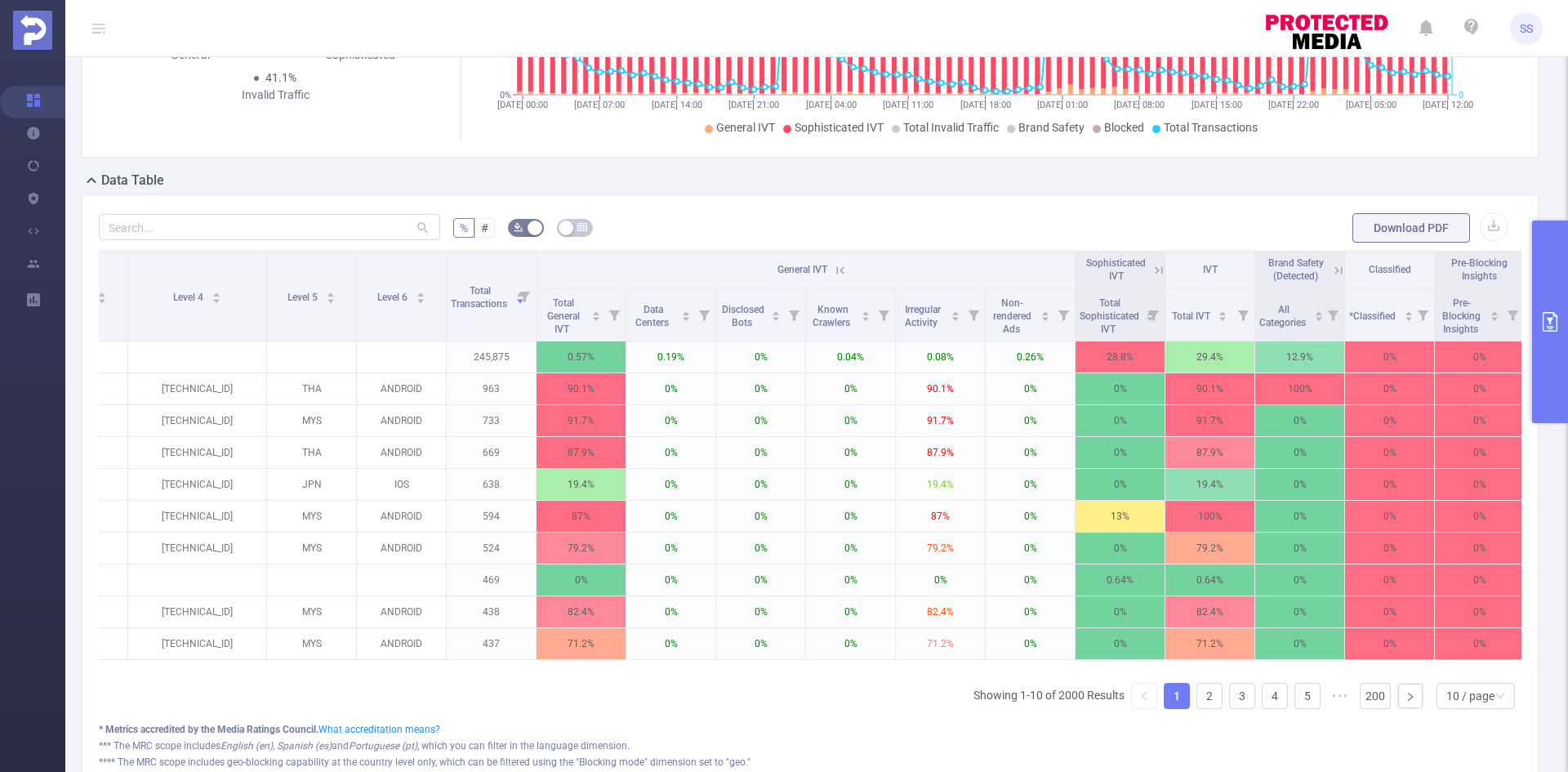
click at [844, 267] on icon at bounding box center [840, 270] width 8 height 8
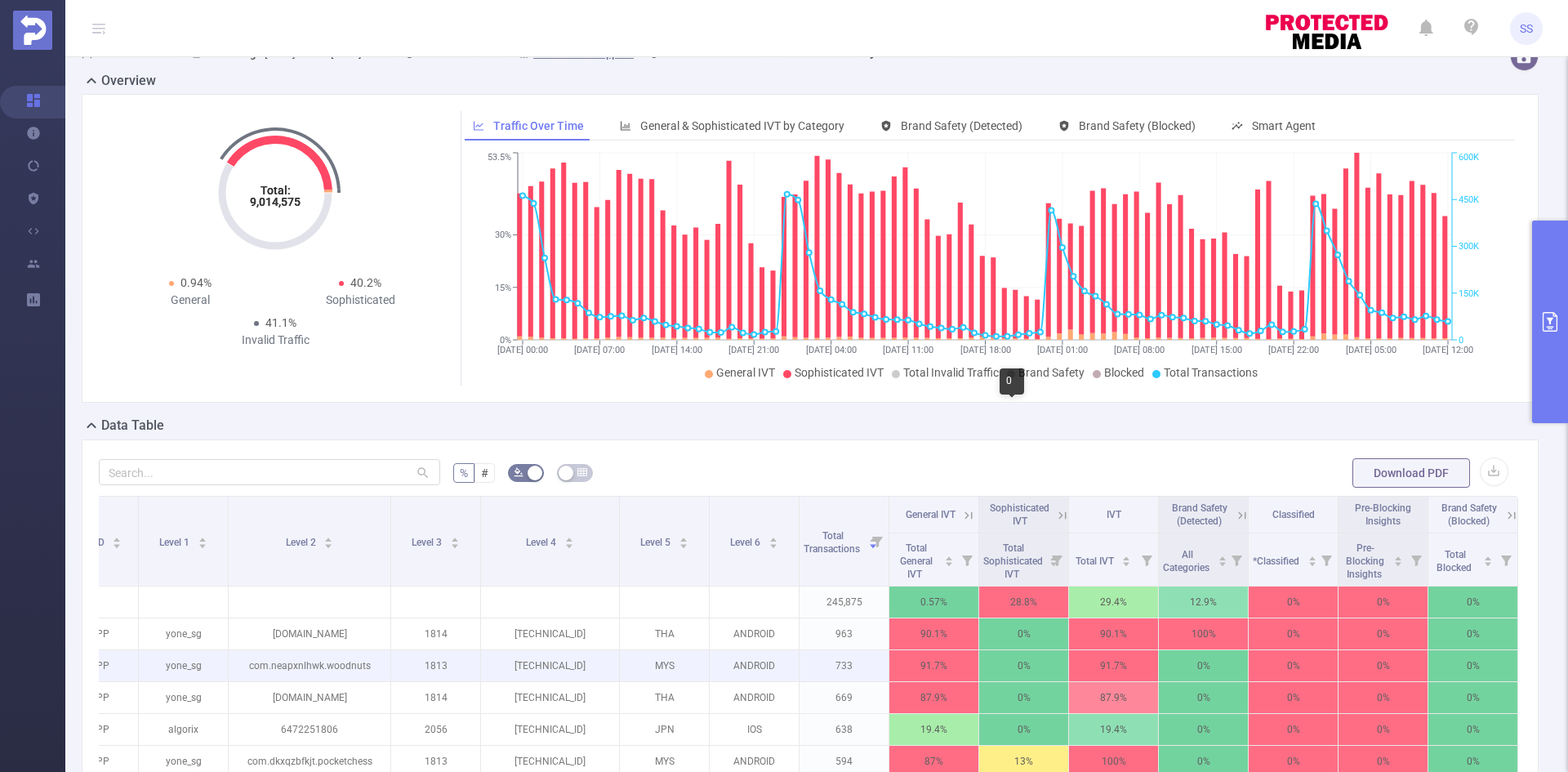
scroll to position [0, 0]
